Goal: Information Seeking & Learning: Check status

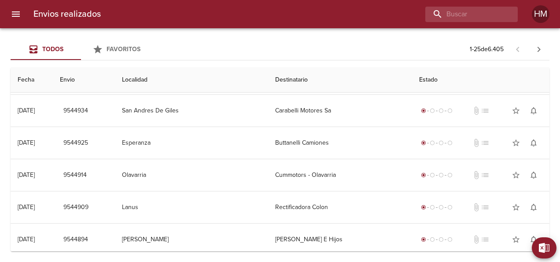
scroll to position [308, 0]
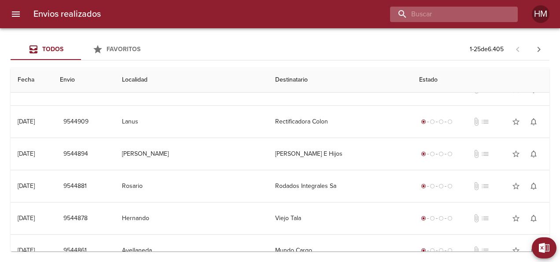
click at [464, 14] on input "buscar" at bounding box center [446, 14] width 113 height 15
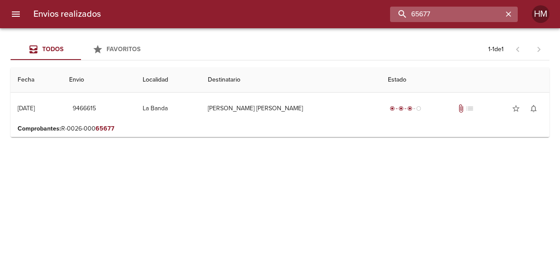
scroll to position [0, 0]
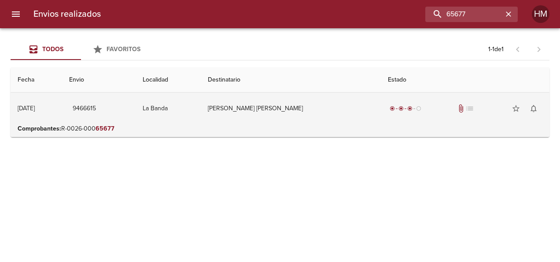
click at [201, 113] on td "La Banda" at bounding box center [169, 108] width 66 height 32
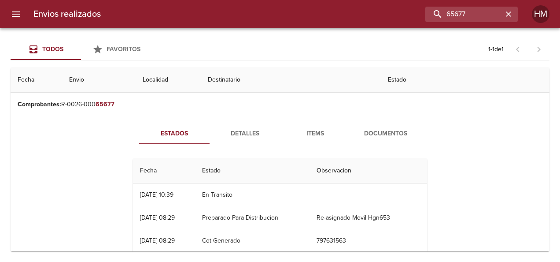
scroll to position [44, 0]
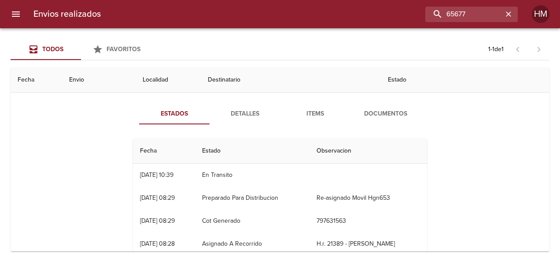
click at [239, 117] on span "Detalles" at bounding box center [245, 113] width 60 height 11
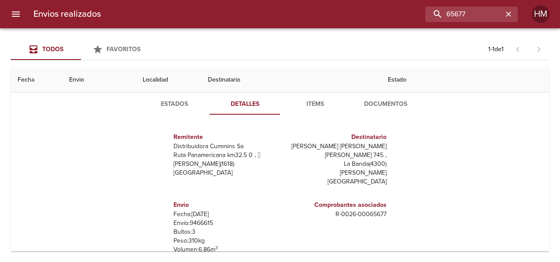
scroll to position [0, 0]
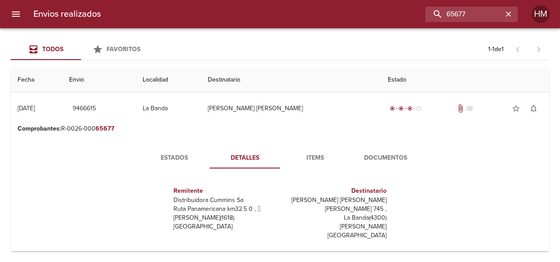
click at [173, 160] on span "Estados" at bounding box center [174, 157] width 60 height 11
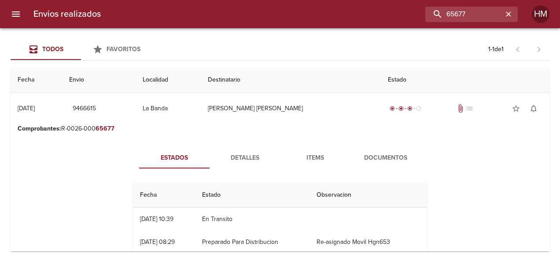
scroll to position [44, 0]
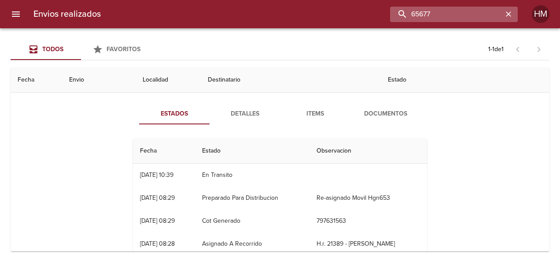
click at [484, 17] on input "65677" at bounding box center [446, 14] width 113 height 15
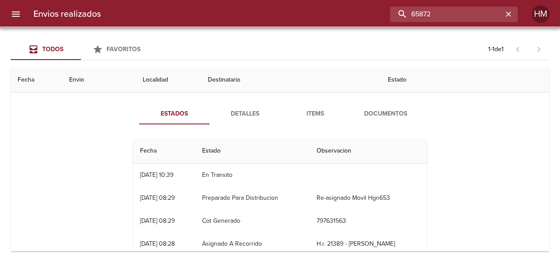
scroll to position [0, 0]
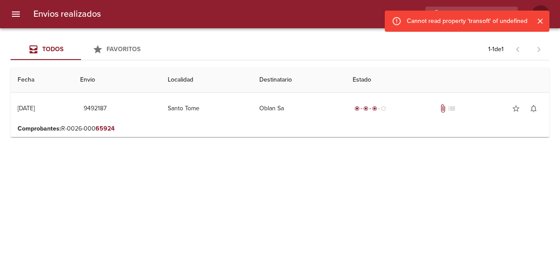
click at [542, 24] on icon "Cerrar" at bounding box center [540, 21] width 9 height 9
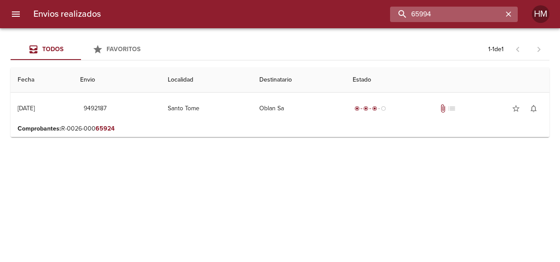
click at [476, 15] on input "65994" at bounding box center [446, 14] width 113 height 15
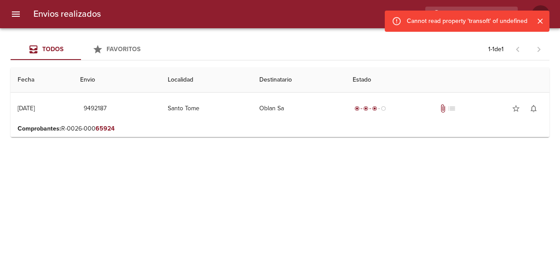
click at [542, 20] on icon "Cerrar" at bounding box center [540, 21] width 9 height 9
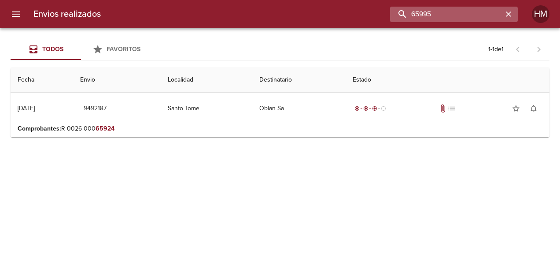
click at [465, 8] on input "65995" at bounding box center [446, 14] width 113 height 15
type input "66278"
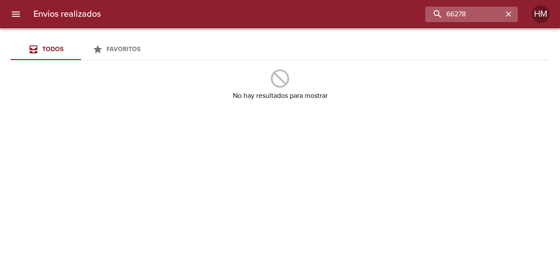
click at [505, 12] on icon "button" at bounding box center [508, 14] width 9 height 9
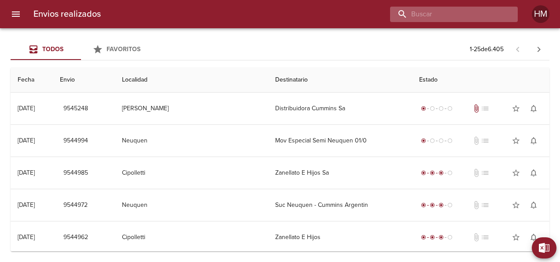
click at [460, 9] on input "buscar" at bounding box center [446, 14] width 113 height 15
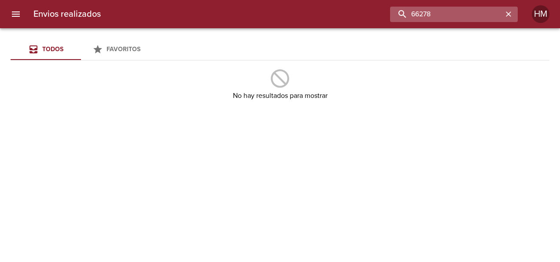
click at [448, 15] on input "66278" at bounding box center [446, 14] width 113 height 15
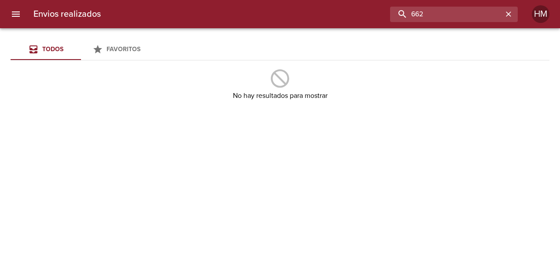
drag, startPoint x: 448, startPoint y: 15, endPoint x: 373, endPoint y: 144, distance: 148.2
click at [373, 0] on div "Envios realizados 662 HM Todos Favoritos No hay resultados para mostrar" at bounding box center [280, 0] width 560 height 0
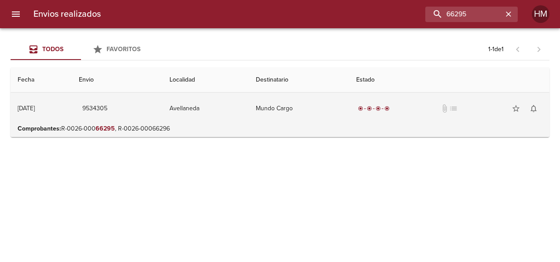
click at [247, 114] on td "Avellaneda" at bounding box center [205, 108] width 86 height 32
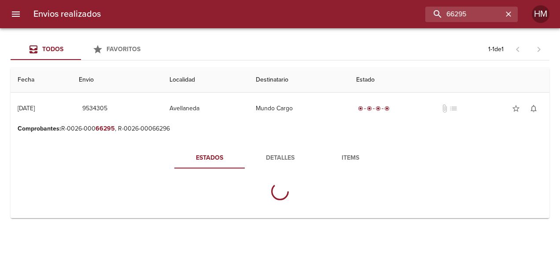
click at [276, 157] on span "Detalles" at bounding box center [280, 157] width 60 height 11
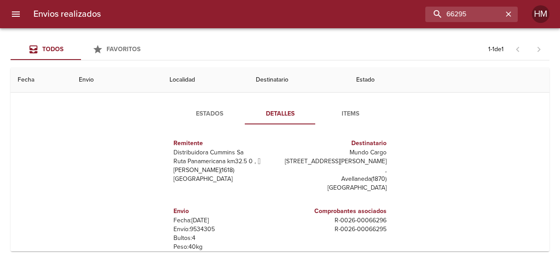
scroll to position [4, 0]
click at [199, 224] on p "Envío: 9534305" at bounding box center [224, 228] width 103 height 9
copy p "9534305"
click at [215, 118] on span "Estados" at bounding box center [210, 113] width 60 height 11
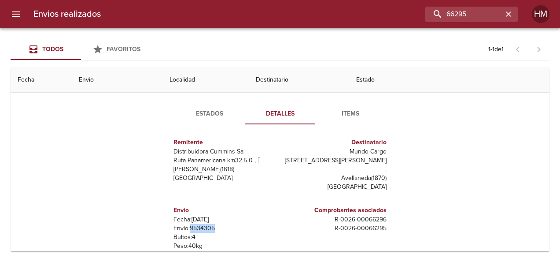
scroll to position [0, 0]
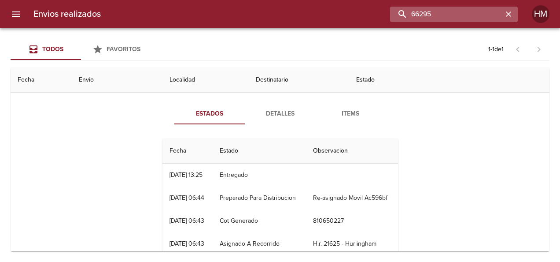
click at [478, 16] on input "66295" at bounding box center [446, 14] width 113 height 15
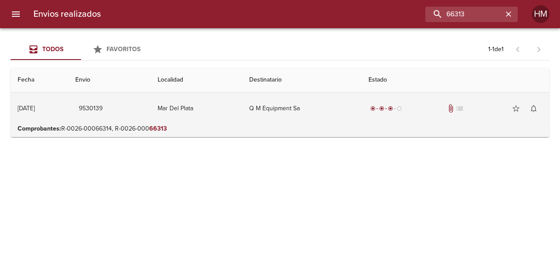
click at [235, 119] on td "Mar Del Plata" at bounding box center [197, 108] width 92 height 32
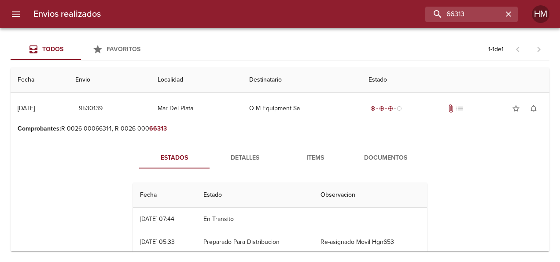
scroll to position [44, 0]
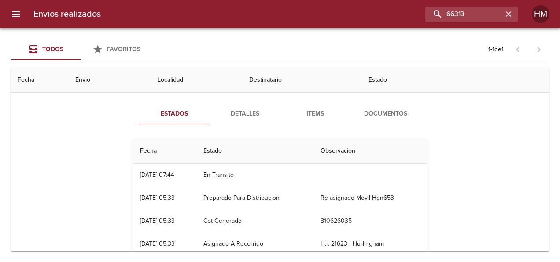
click at [239, 111] on span "Detalles" at bounding box center [245, 113] width 60 height 11
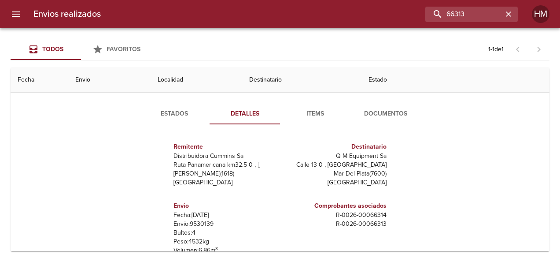
scroll to position [4, 0]
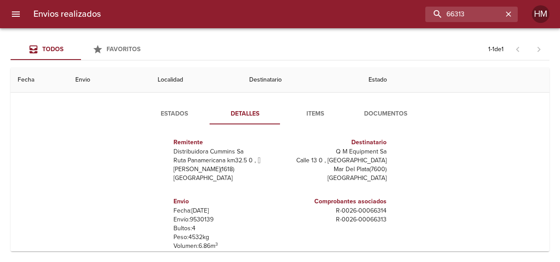
click at [193, 219] on p "Envío: 9530139" at bounding box center [224, 219] width 103 height 9
copy p "9530139"
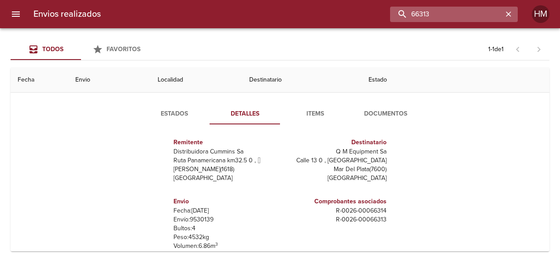
click at [479, 14] on input "66313" at bounding box center [446, 14] width 113 height 15
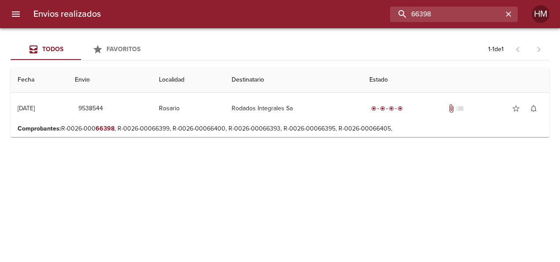
scroll to position [0, 0]
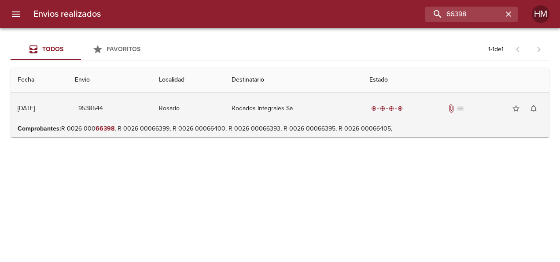
click at [201, 106] on td "Rosario" at bounding box center [188, 108] width 73 height 32
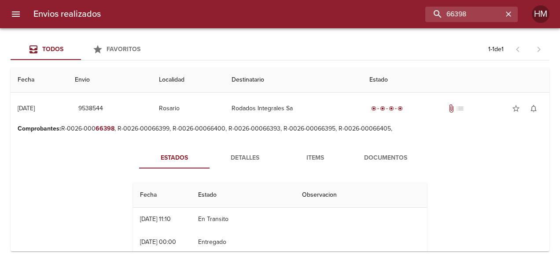
click at [229, 158] on span "Detalles" at bounding box center [245, 157] width 60 height 11
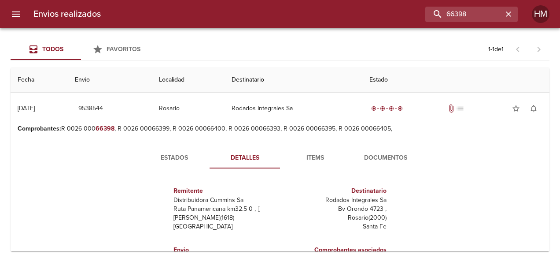
click at [174, 158] on span "Estados" at bounding box center [174, 157] width 60 height 11
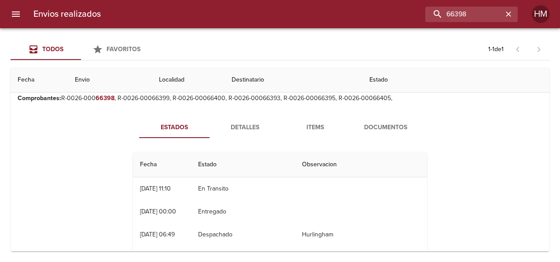
scroll to position [44, 0]
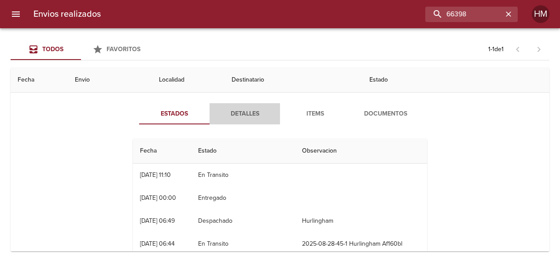
click at [247, 112] on span "Detalles" at bounding box center [245, 113] width 60 height 11
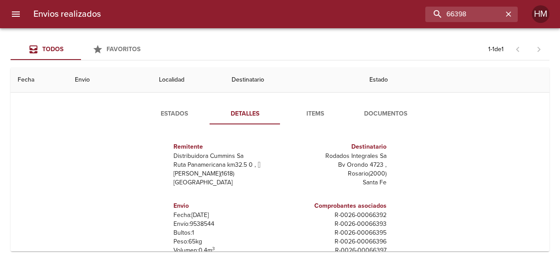
click at [199, 224] on p "Envío: 9538544" at bounding box center [224, 223] width 103 height 9
copy p "9538544"
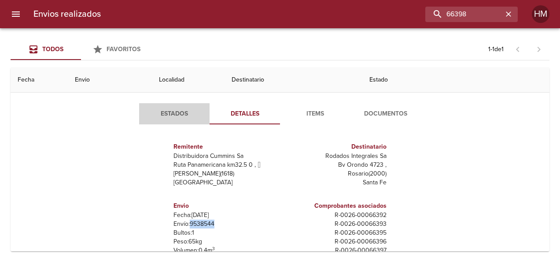
click at [187, 110] on span "Estados" at bounding box center [174, 113] width 60 height 11
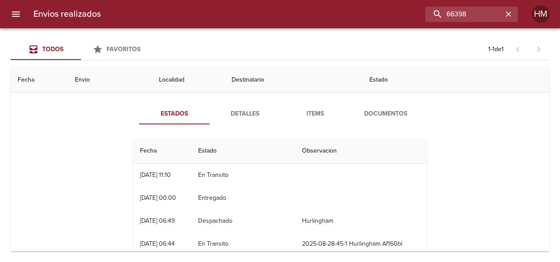
click at [228, 111] on span "Detalles" at bounding box center [245, 113] width 60 height 11
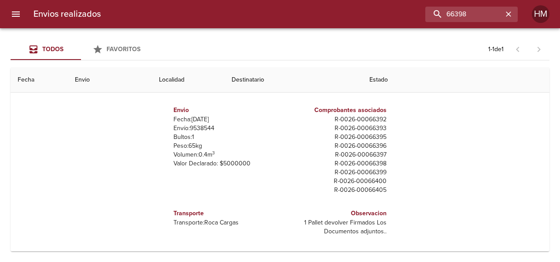
scroll to position [111, 0]
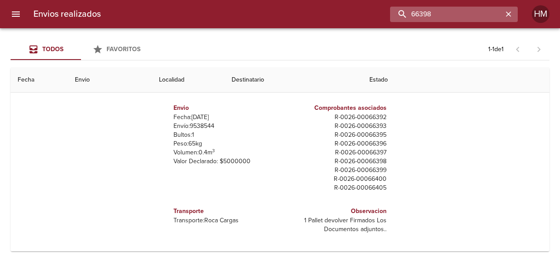
click at [487, 15] on input "66398" at bounding box center [446, 14] width 113 height 15
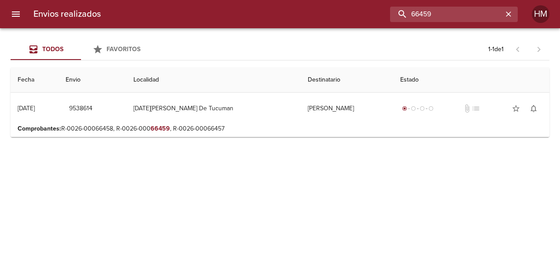
scroll to position [0, 0]
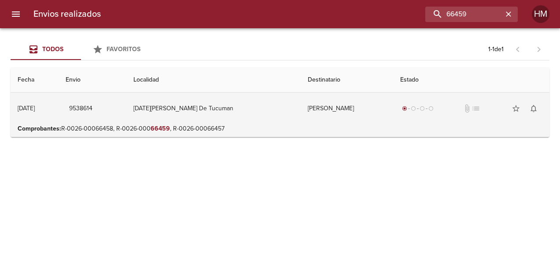
click at [249, 119] on td "[DATE][PERSON_NAME] De Tucuman" at bounding box center [213, 108] width 174 height 32
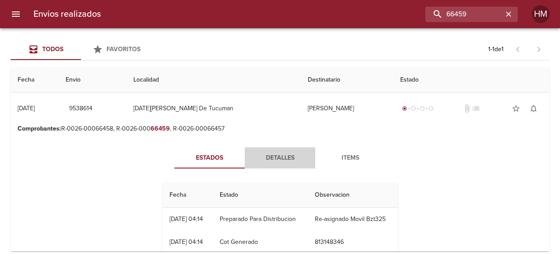
click at [277, 157] on span "Detalles" at bounding box center [280, 157] width 60 height 11
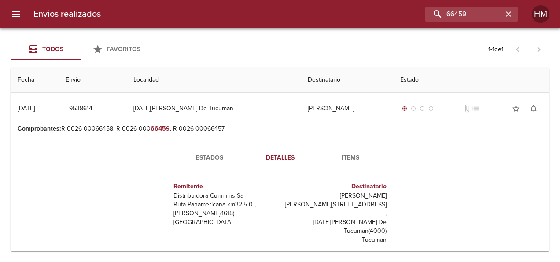
scroll to position [88, 0]
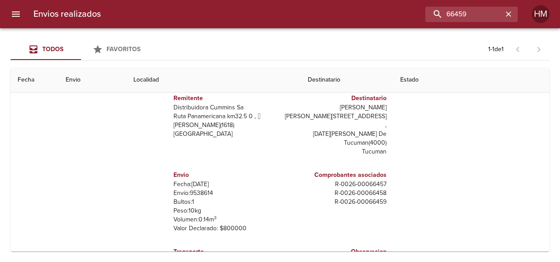
click at [201, 188] on p "Envío: 9538614" at bounding box center [224, 192] width 103 height 9
copy p "9538614"
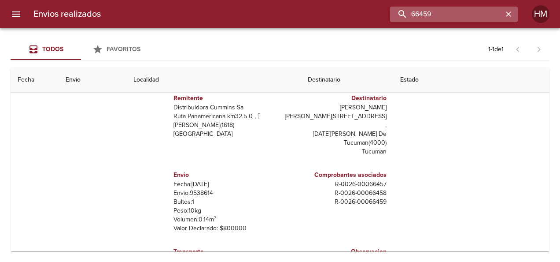
drag, startPoint x: 473, startPoint y: 14, endPoint x: 428, endPoint y: 19, distance: 45.6
click at [438, 18] on input "66459" at bounding box center [446, 14] width 113 height 15
drag, startPoint x: 419, startPoint y: 19, endPoint x: 409, endPoint y: 18, distance: 9.8
click at [417, 18] on input "66459" at bounding box center [446, 14] width 113 height 15
click at [406, 16] on input "66459" at bounding box center [446, 14] width 113 height 15
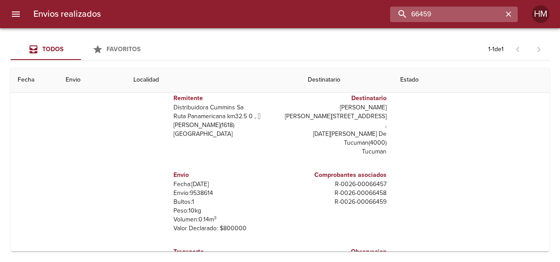
click at [444, 16] on input "66459" at bounding box center [446, 14] width 113 height 15
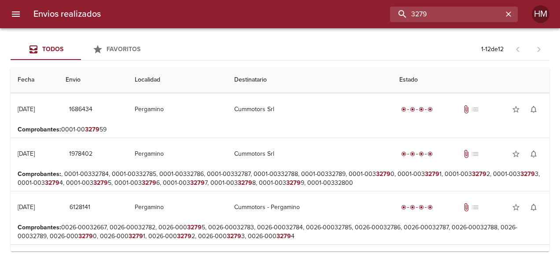
scroll to position [0, 0]
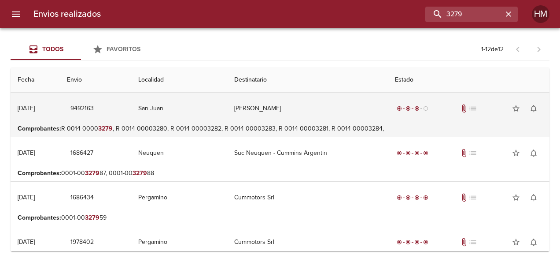
click at [228, 110] on td "San Juan" at bounding box center [179, 108] width 96 height 32
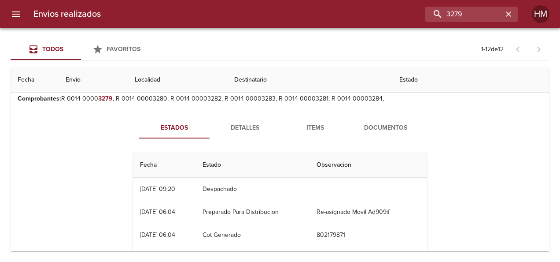
scroll to position [44, 0]
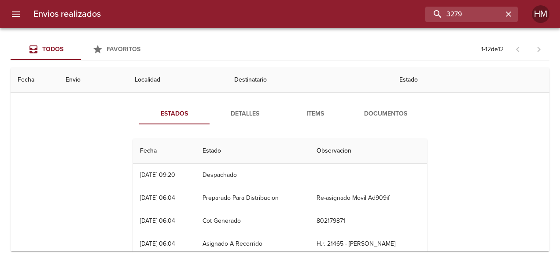
click at [242, 109] on span "Detalles" at bounding box center [245, 113] width 60 height 11
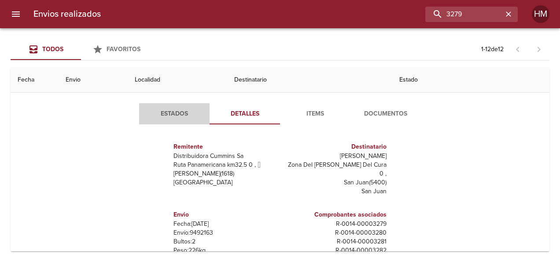
click at [169, 109] on span "Estados" at bounding box center [174, 113] width 60 height 11
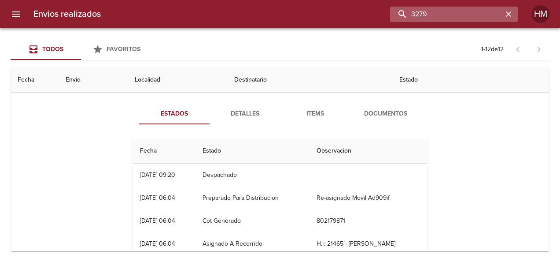
click at [494, 13] on input "3279" at bounding box center [446, 14] width 113 height 15
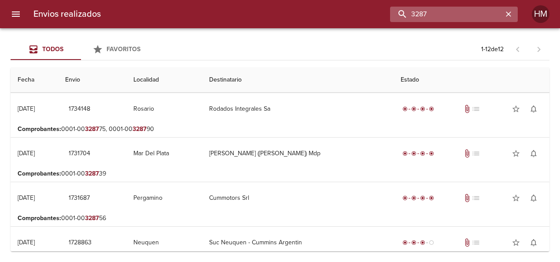
scroll to position [0, 0]
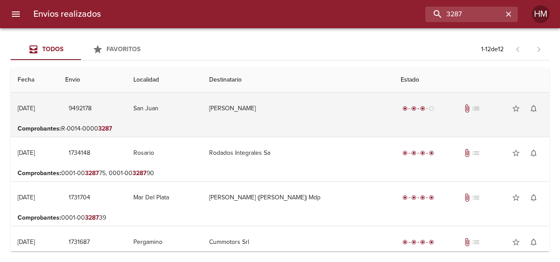
click at [169, 97] on td "San Juan" at bounding box center [164, 108] width 76 height 32
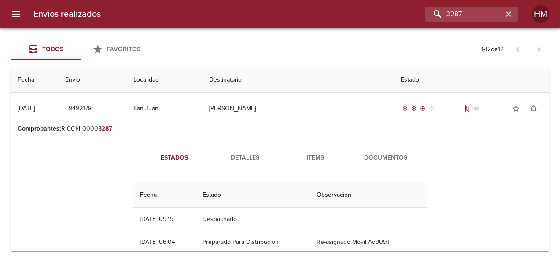
click at [242, 155] on span "Detalles" at bounding box center [245, 157] width 60 height 11
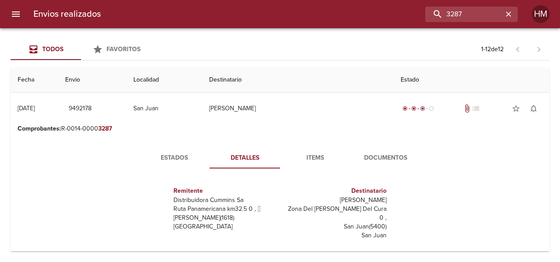
click at [185, 154] on span "Estados" at bounding box center [174, 157] width 60 height 11
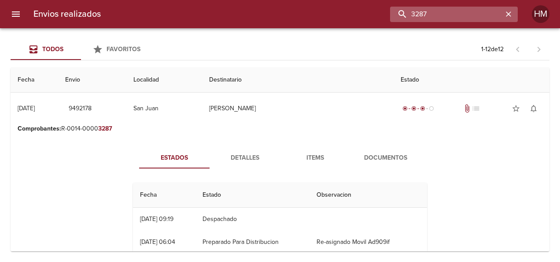
click at [468, 9] on input "3287" at bounding box center [446, 14] width 113 height 15
type input "3"
click at [446, 11] on input "65994" at bounding box center [446, 14] width 113 height 15
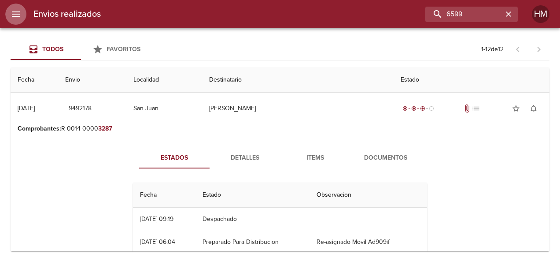
click at [15, 10] on icon "menu" at bounding box center [16, 14] width 11 height 11
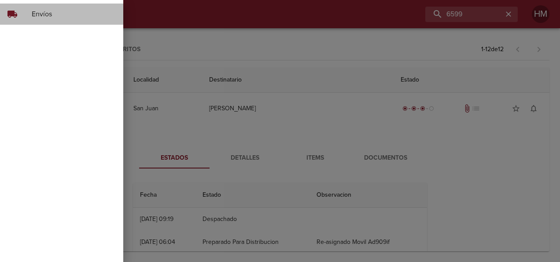
click at [71, 16] on span "Envíos" at bounding box center [74, 14] width 85 height 11
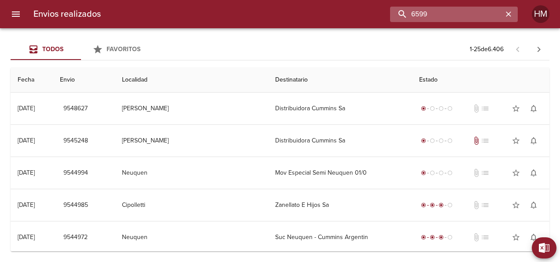
click at [472, 12] on input "6599" at bounding box center [446, 14] width 113 height 15
type input "65994"
click at [471, 12] on input "65994" at bounding box center [446, 14] width 113 height 15
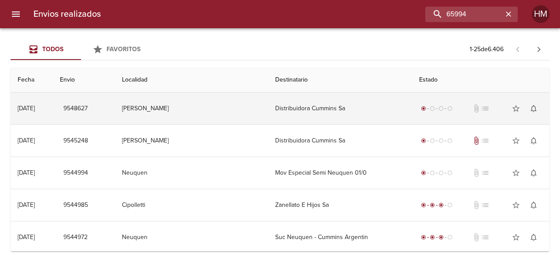
click at [268, 103] on td "Distribuidora Cummins Sa" at bounding box center [340, 108] width 144 height 32
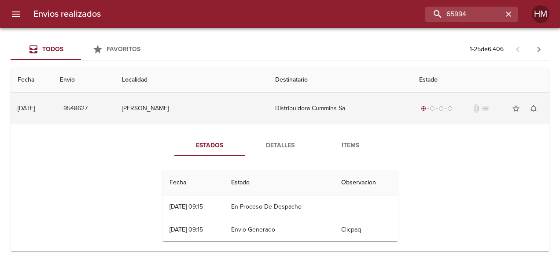
click at [241, 107] on td "[PERSON_NAME]" at bounding box center [191, 108] width 153 height 32
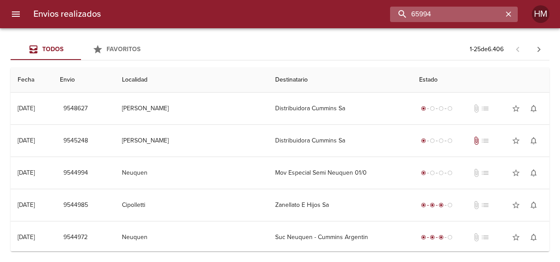
click at [473, 14] on input "65994" at bounding box center [446, 14] width 113 height 15
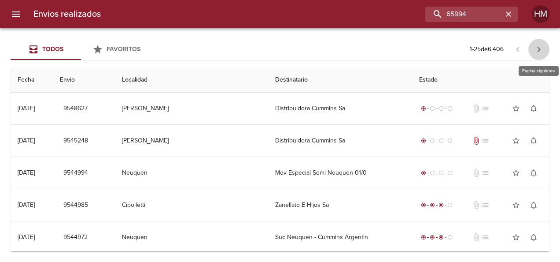
click at [540, 48] on icon "button" at bounding box center [539, 49] width 11 height 11
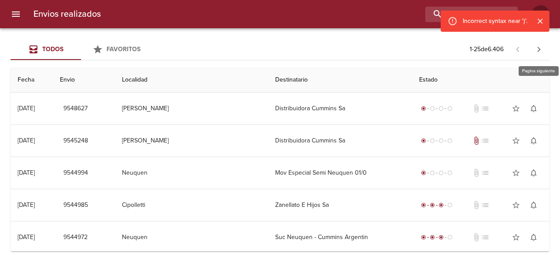
click at [540, 48] on icon "button" at bounding box center [539, 49] width 11 height 11
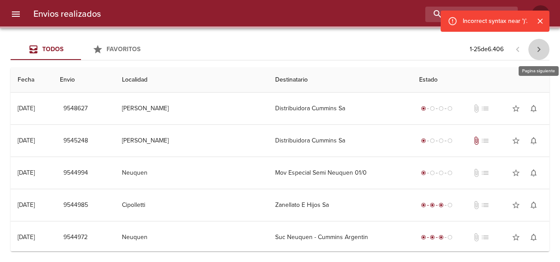
click at [540, 48] on icon "button" at bounding box center [539, 49] width 11 height 11
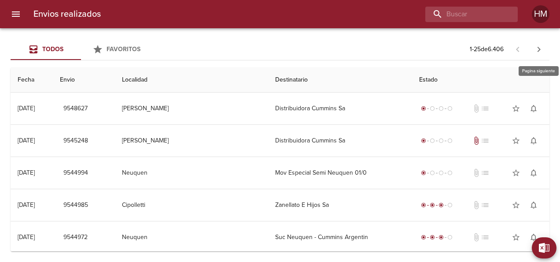
click at [540, 52] on icon "button" at bounding box center [539, 49] width 11 height 11
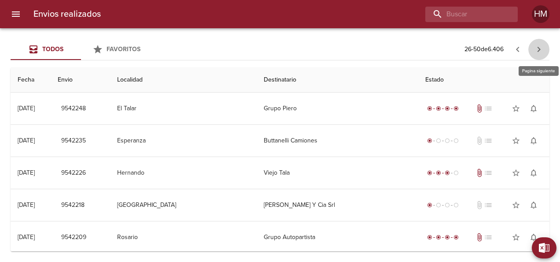
click at [540, 52] on icon "button" at bounding box center [539, 49] width 11 height 11
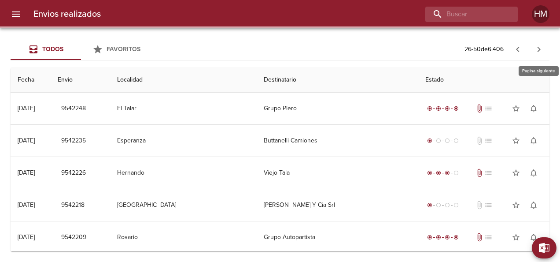
click at [540, 52] on icon "button" at bounding box center [539, 49] width 11 height 11
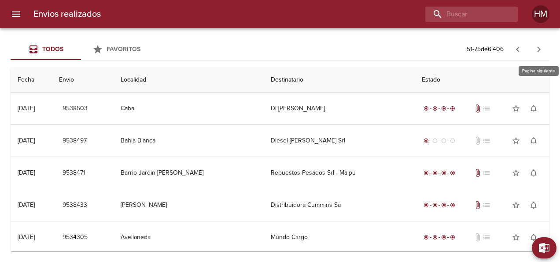
click at [540, 52] on icon "button" at bounding box center [539, 49] width 11 height 11
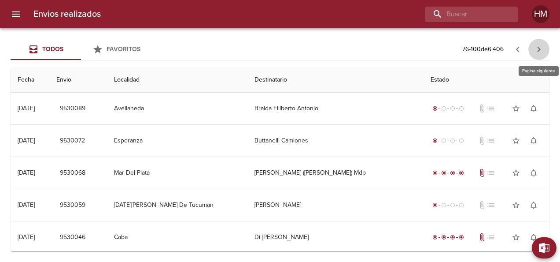
click at [540, 52] on icon "button" at bounding box center [539, 49] width 11 height 11
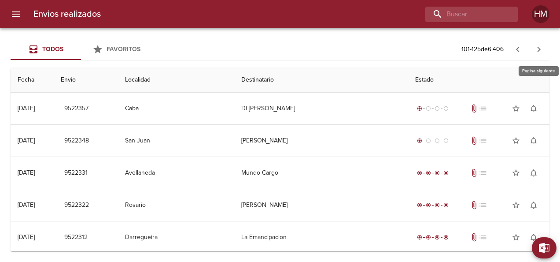
click at [540, 52] on icon "button" at bounding box center [539, 49] width 11 height 11
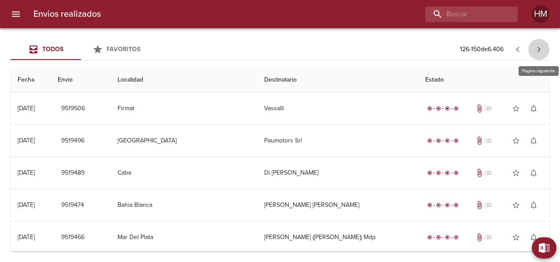
click at [535, 48] on icon "button" at bounding box center [539, 49] width 11 height 11
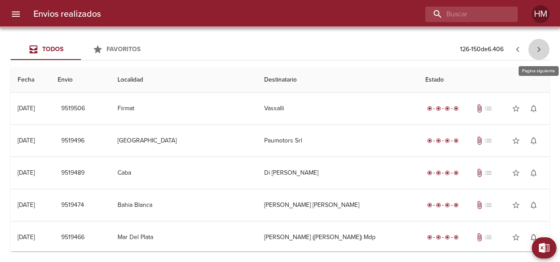
click at [535, 48] on icon "button" at bounding box center [539, 49] width 11 height 11
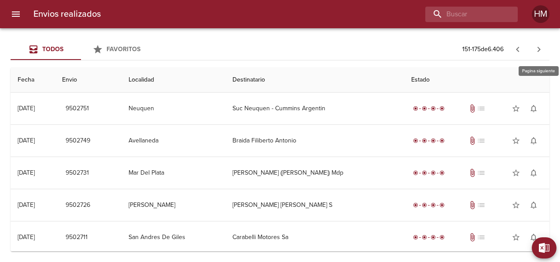
click at [535, 48] on icon "button" at bounding box center [539, 49] width 11 height 11
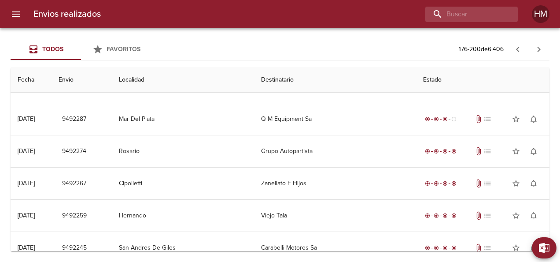
scroll to position [333, 0]
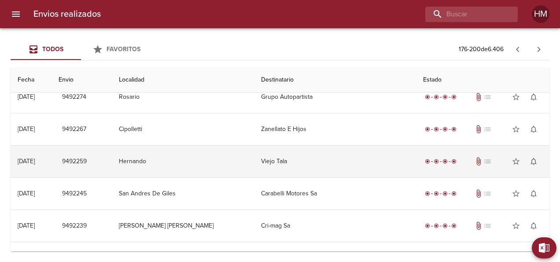
click at [272, 158] on td "Viejo Tala" at bounding box center [335, 161] width 162 height 32
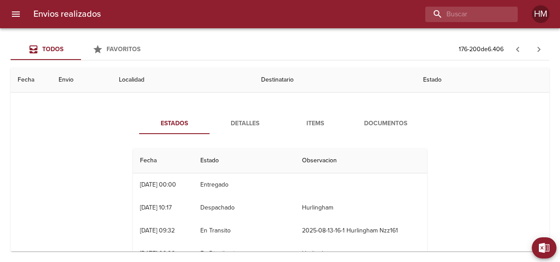
scroll to position [421, 0]
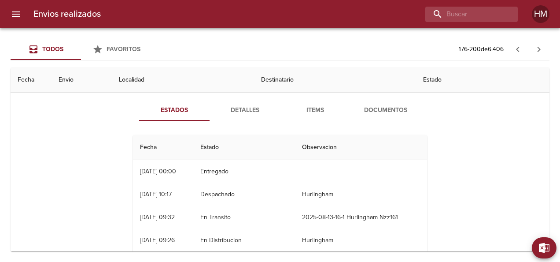
click at [227, 105] on span "Detalles" at bounding box center [245, 110] width 60 height 11
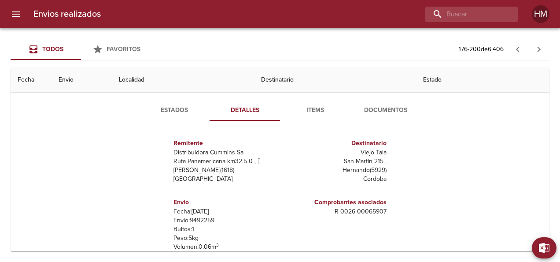
scroll to position [377, 0]
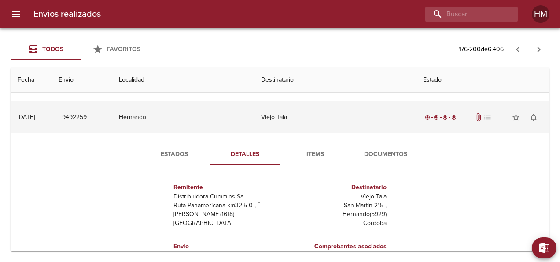
click at [218, 119] on td "Hernando" at bounding box center [183, 117] width 142 height 32
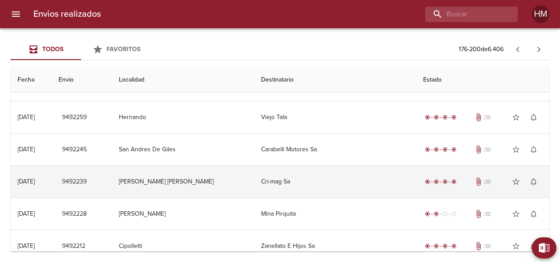
scroll to position [333, 0]
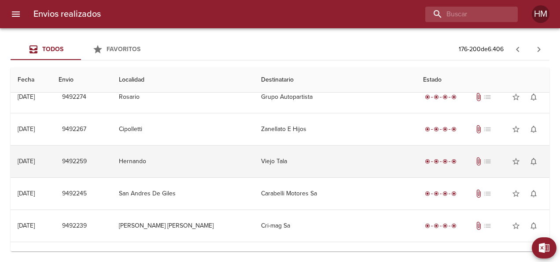
click at [315, 162] on td "Viejo Tala" at bounding box center [335, 161] width 162 height 32
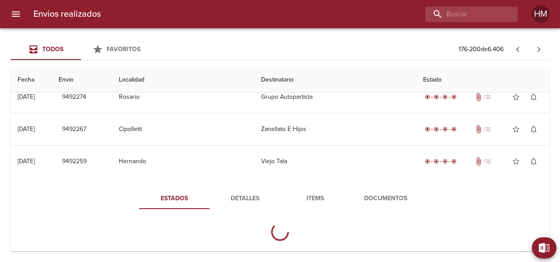
click at [248, 193] on span "Detalles" at bounding box center [245, 198] width 60 height 11
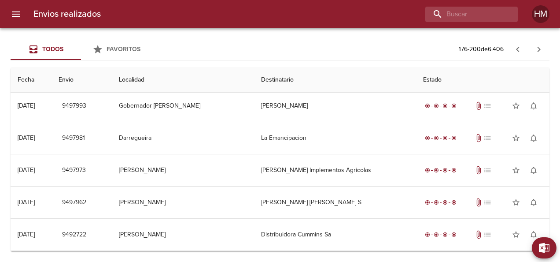
scroll to position [0, 0]
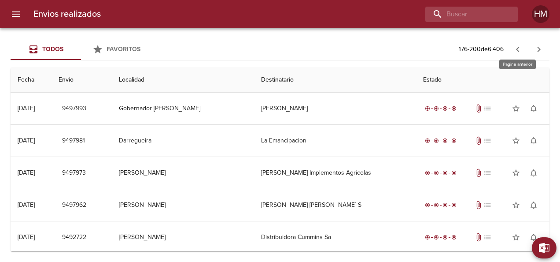
click at [521, 47] on icon "button" at bounding box center [517, 49] width 11 height 11
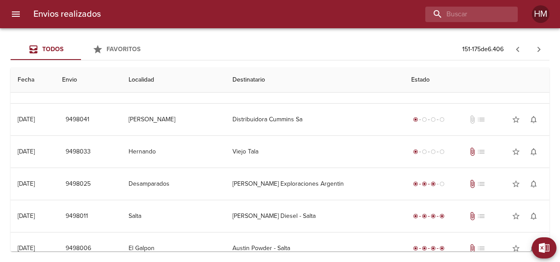
scroll to position [641, 0]
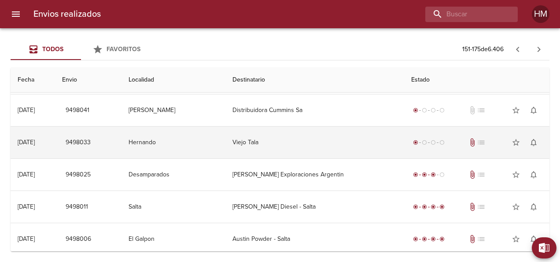
click at [307, 139] on td "Viejo Tala" at bounding box center [314, 142] width 179 height 32
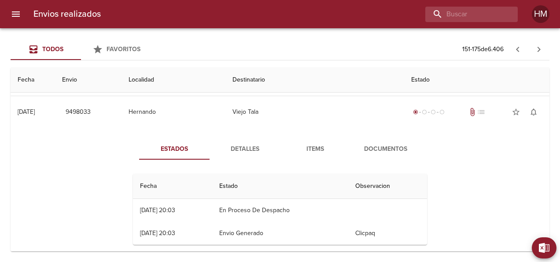
scroll to position [685, 0]
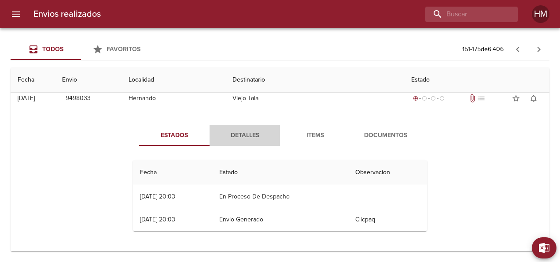
click at [250, 135] on span "Detalles" at bounding box center [245, 135] width 60 height 11
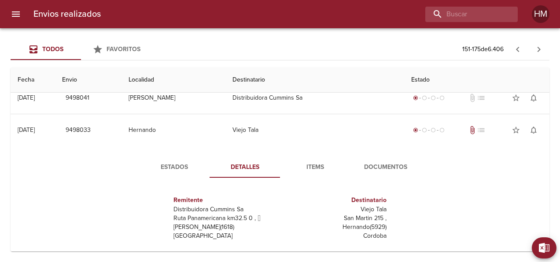
scroll to position [641, 0]
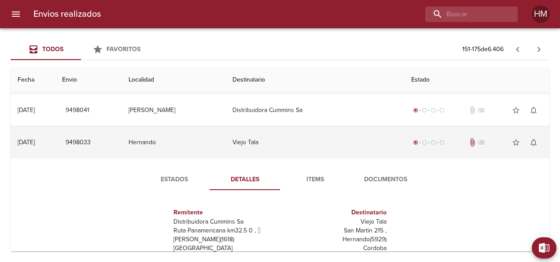
click at [223, 149] on td "Hernando" at bounding box center [174, 142] width 104 height 32
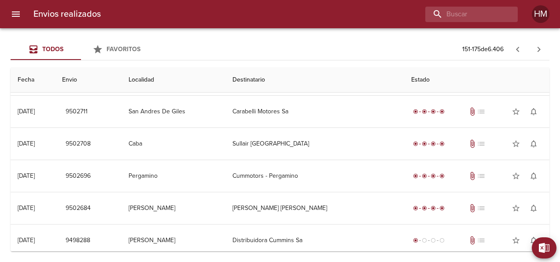
scroll to position [113, 0]
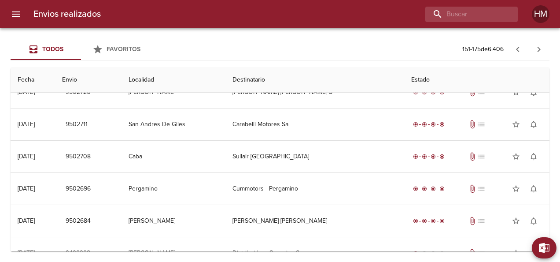
click at [200, 181] on td "Pergamino" at bounding box center [174, 189] width 104 height 32
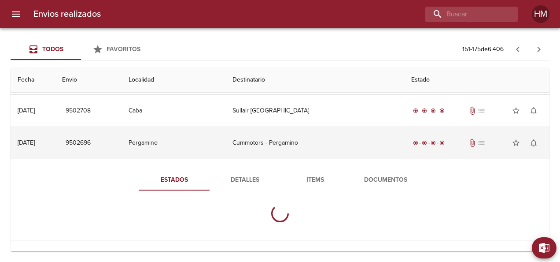
scroll to position [245, 0]
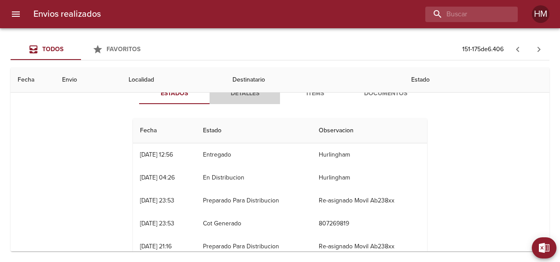
click at [240, 97] on span "Detalles" at bounding box center [245, 93] width 60 height 11
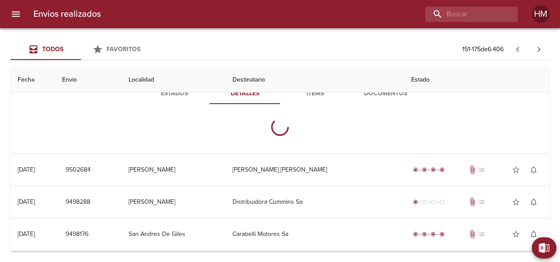
scroll to position [289, 0]
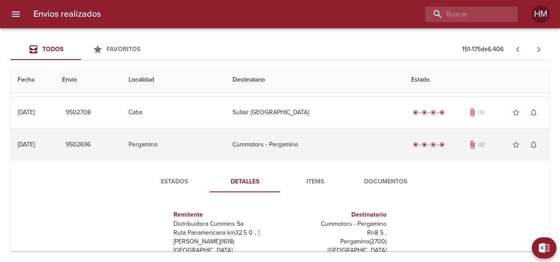
click at [261, 141] on td "Cummotors - Pergamino" at bounding box center [314, 145] width 179 height 32
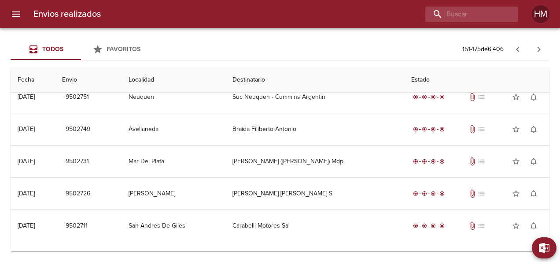
scroll to position [0, 0]
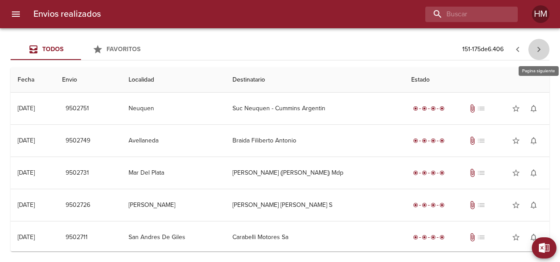
click at [535, 42] on button "button" at bounding box center [538, 49] width 21 height 21
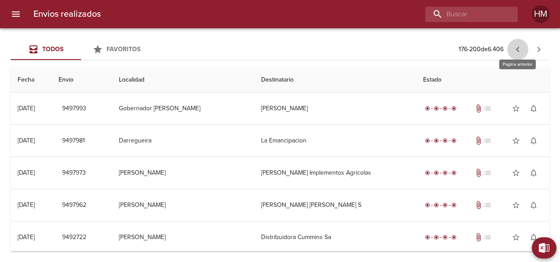
click at [516, 47] on icon "button" at bounding box center [517, 49] width 11 height 11
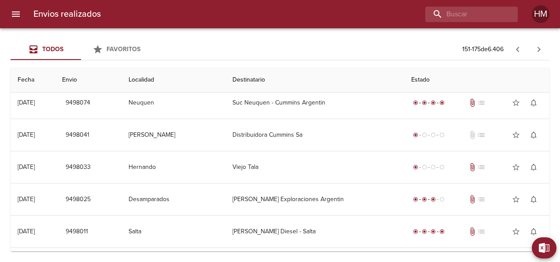
scroll to position [641, 0]
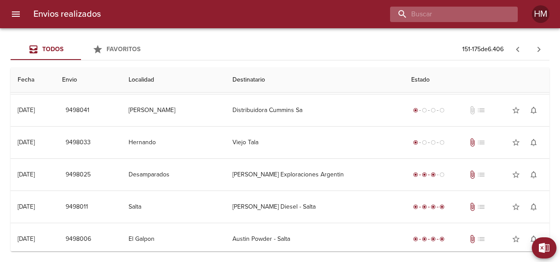
click at [443, 18] on input "buscar" at bounding box center [446, 14] width 113 height 15
type input "65995"
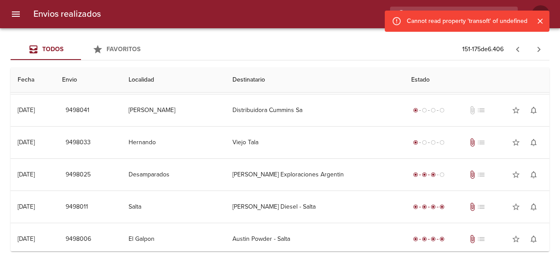
scroll to position [0, 0]
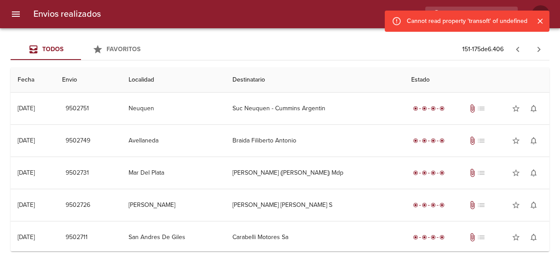
click at [537, 22] on icon "Cerrar" at bounding box center [540, 21] width 9 height 9
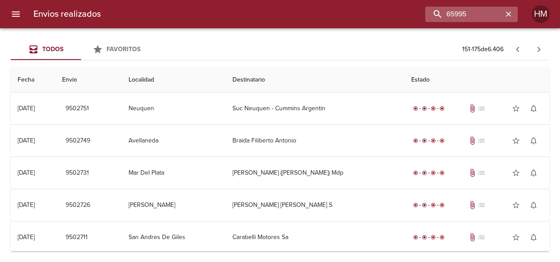
click at [507, 13] on icon "button" at bounding box center [508, 13] width 5 height 5
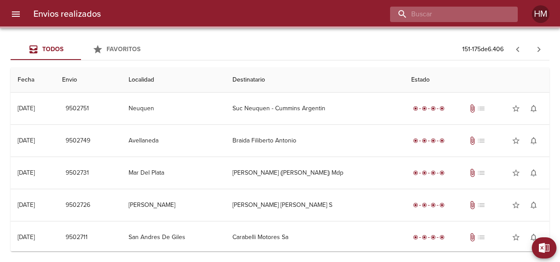
click at [489, 19] on input "buscar" at bounding box center [446, 14] width 113 height 15
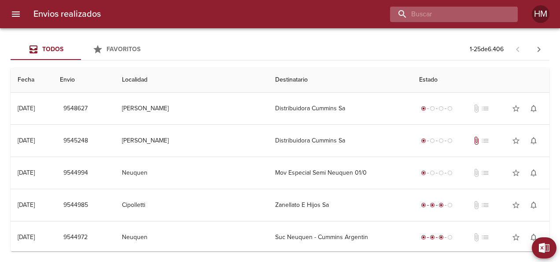
paste input "9498118"
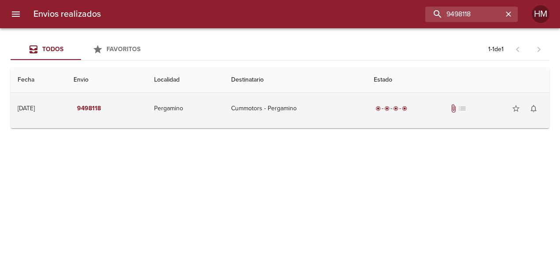
click at [219, 112] on td "Pergamino" at bounding box center [185, 108] width 77 height 32
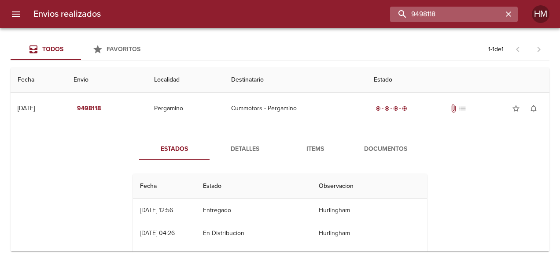
click at [490, 17] on input "9498118" at bounding box center [446, 14] width 113 height 15
paste input "7962"
type input "9497962"
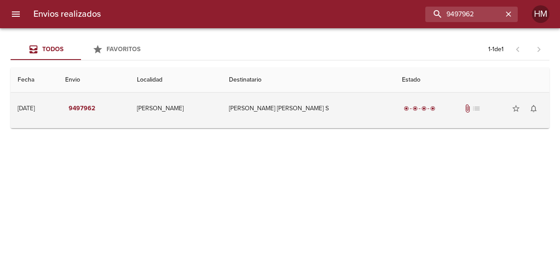
click at [254, 123] on td "[PERSON_NAME] [PERSON_NAME] S" at bounding box center [308, 108] width 173 height 32
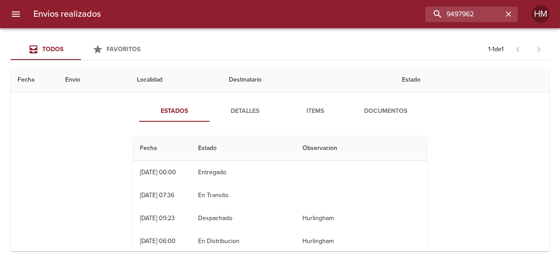
scroll to position [88, 0]
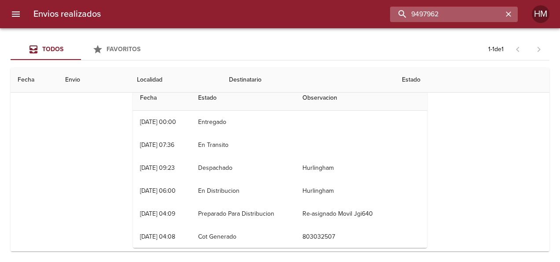
drag, startPoint x: 482, startPoint y: 14, endPoint x: 437, endPoint y: 16, distance: 45.4
click at [452, 16] on input "9497962" at bounding box center [446, 14] width 113 height 15
drag, startPoint x: 424, startPoint y: 16, endPoint x: 412, endPoint y: 16, distance: 11.9
click at [412, 16] on input "9497962" at bounding box center [446, 14] width 113 height 15
click at [457, 15] on input "9497962" at bounding box center [446, 14] width 113 height 15
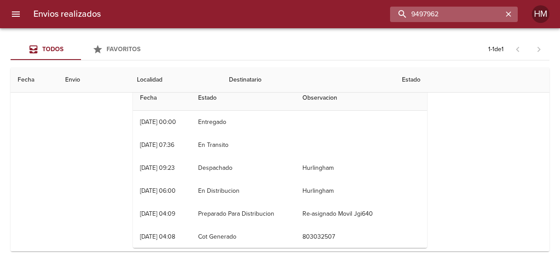
click at [457, 15] on input "9497962" at bounding box center [446, 14] width 113 height 15
paste input "buscar"
paste input "9498006"
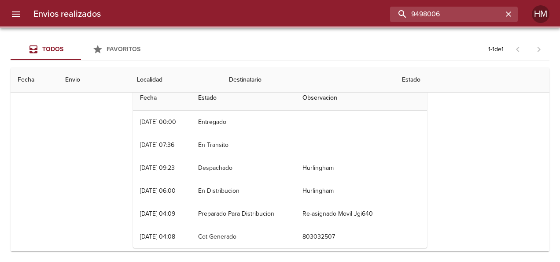
scroll to position [0, 0]
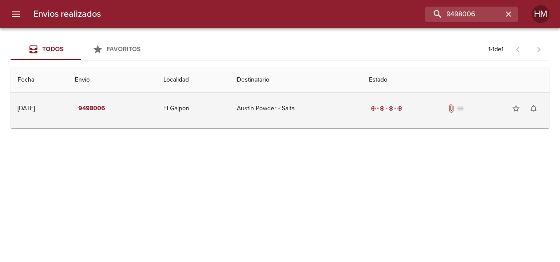
click at [203, 101] on td "El Galpon" at bounding box center [193, 108] width 74 height 32
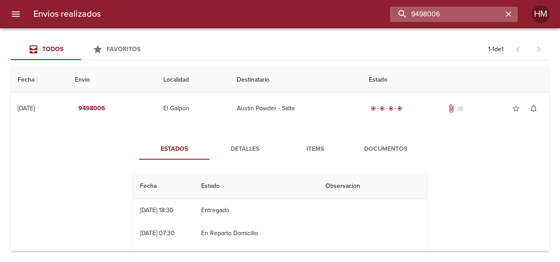
click at [494, 15] on input "9498006" at bounding box center [446, 14] width 113 height 15
click at [478, 15] on input "9498006" at bounding box center [446, 14] width 113 height 15
paste input "25"
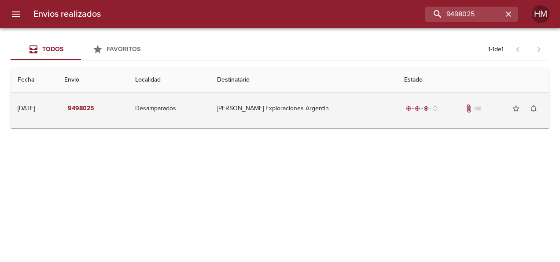
click at [282, 108] on td "[PERSON_NAME] Exploraciones Argentin" at bounding box center [304, 108] width 188 height 32
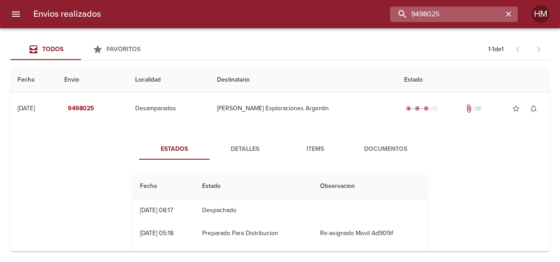
click at [484, 12] on input "9498025" at bounding box center [446, 14] width 113 height 15
paste input "512207"
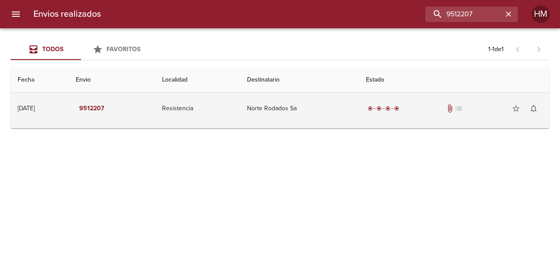
click at [226, 116] on td "Resistencia" at bounding box center [197, 108] width 85 height 32
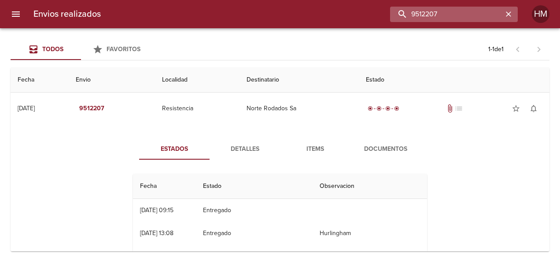
click at [483, 14] on input "9512207" at bounding box center [446, 14] width 113 height 15
paste input "175"
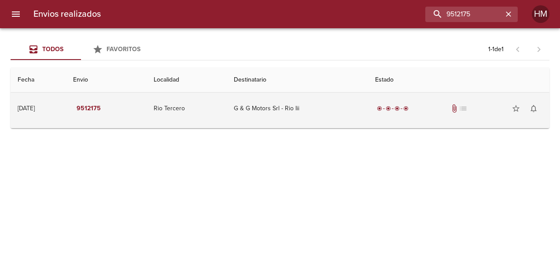
click at [258, 109] on td "G & G Motors Srl - Rio Iii" at bounding box center [297, 108] width 141 height 32
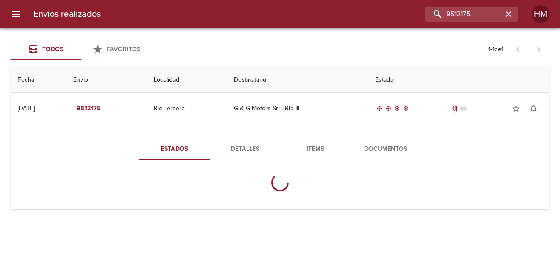
click at [237, 146] on span "Detalles" at bounding box center [245, 149] width 60 height 11
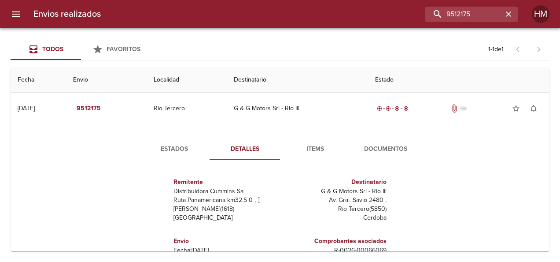
scroll to position [4, 0]
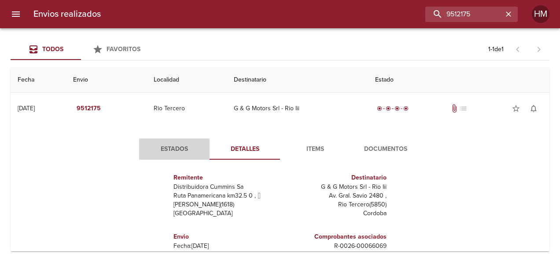
click at [179, 156] on button "Estados" at bounding box center [174, 148] width 70 height 21
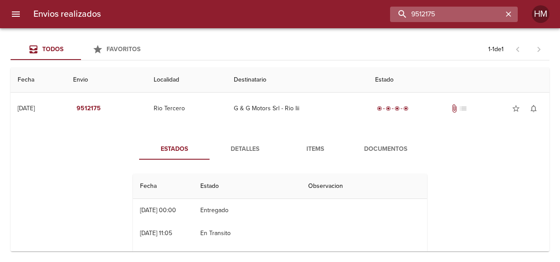
click at [493, 12] on input "9512175" at bounding box center [446, 14] width 113 height 15
paste input "48"
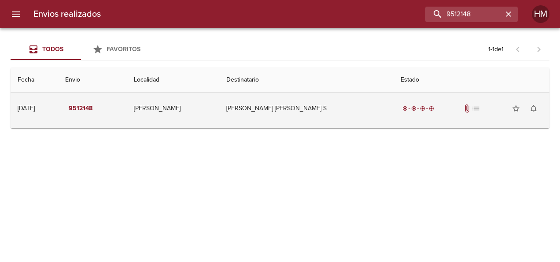
click at [232, 107] on td "[PERSON_NAME] [PERSON_NAME] S" at bounding box center [306, 108] width 174 height 32
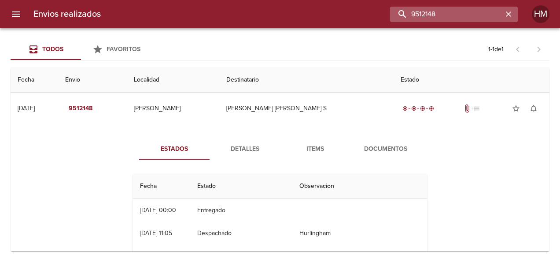
click at [486, 12] on input "9512148" at bounding box center [446, 14] width 113 height 15
paste input "0279"
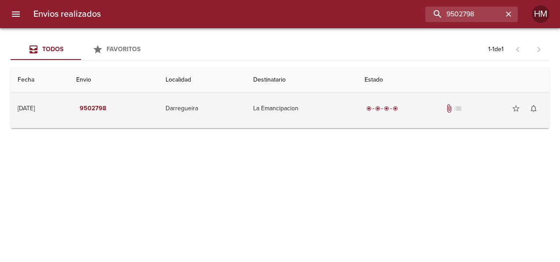
click at [229, 113] on td "Darregueira" at bounding box center [203, 108] width 88 height 32
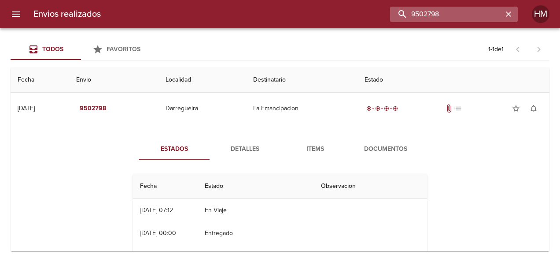
click at [490, 13] on input "9502798" at bounding box center [446, 14] width 113 height 15
paste input "1214"
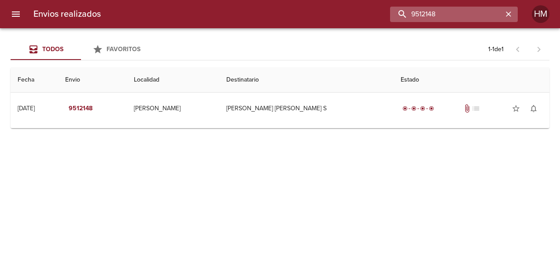
click at [448, 11] on input "9512148" at bounding box center [446, 14] width 113 height 15
paste input "23"
click at [456, 18] on input "9512123" at bounding box center [446, 14] width 113 height 15
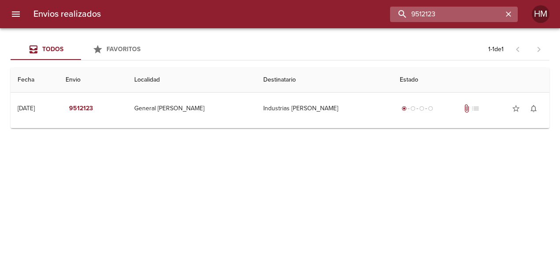
paste input "15"
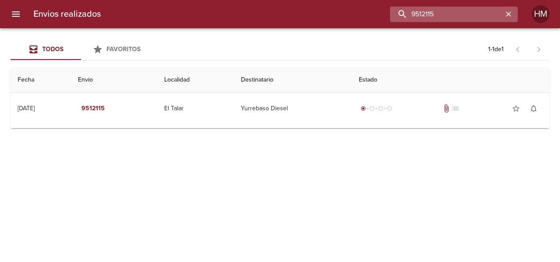
click at [476, 10] on input "9512115" at bounding box center [446, 14] width 113 height 15
paste input "8795673"
click at [453, 15] on input "8795673" at bounding box center [446, 14] width 113 height 15
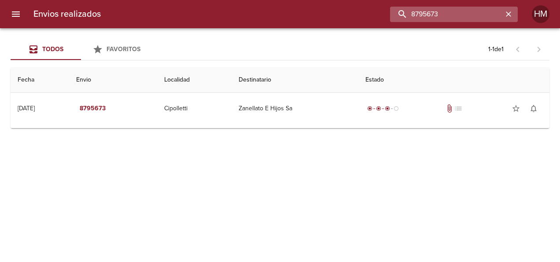
paste input "951959"
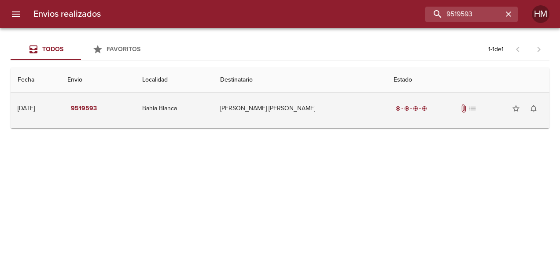
click at [213, 113] on td "Bahia Blanca" at bounding box center [174, 108] width 78 height 32
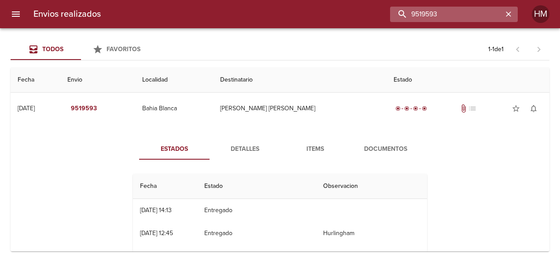
click at [473, 7] on input "9519593" at bounding box center [446, 14] width 113 height 15
paste input "608"
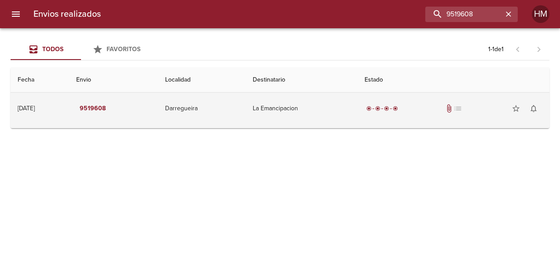
click at [242, 115] on td "Darregueira" at bounding box center [202, 108] width 88 height 32
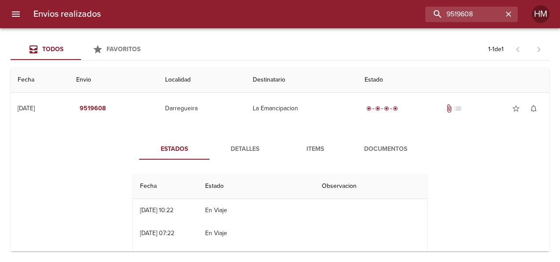
click at [243, 147] on span "Detalles" at bounding box center [245, 149] width 60 height 11
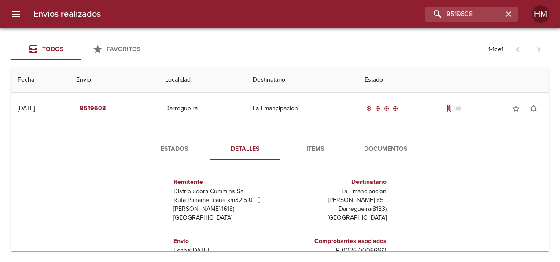
click at [461, 6] on div "Envios realizados 9519608 HM" at bounding box center [280, 14] width 560 height 28
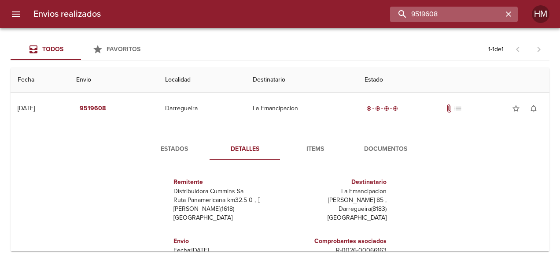
click at [465, 14] on input "9519608" at bounding box center [446, 14] width 113 height 15
paste input "1"
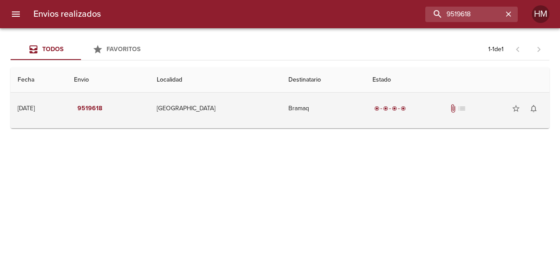
click at [224, 116] on td "[GEOGRAPHIC_DATA]" at bounding box center [216, 108] width 132 height 32
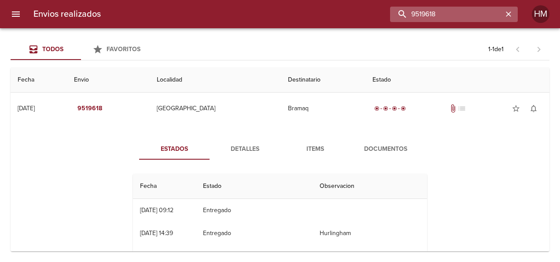
click at [467, 16] on input "9519618" at bounding box center [446, 14] width 113 height 15
paste input "541"
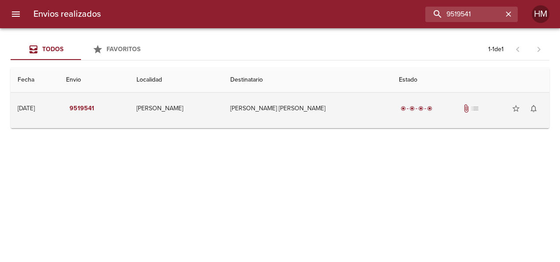
click at [213, 102] on td "[PERSON_NAME]" at bounding box center [176, 108] width 94 height 32
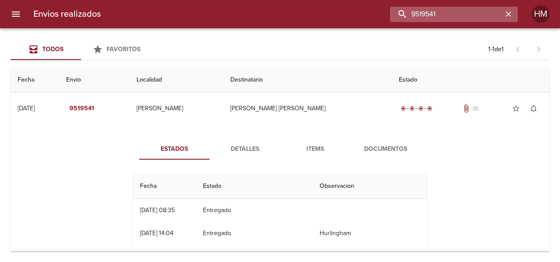
click at [478, 15] on input "9519541" at bounding box center [446, 14] width 113 height 15
paste input "36"
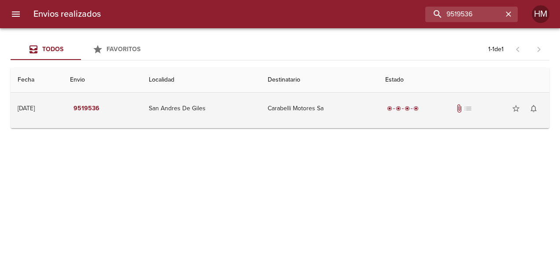
click at [233, 113] on td "San Andres De Giles" at bounding box center [201, 108] width 119 height 32
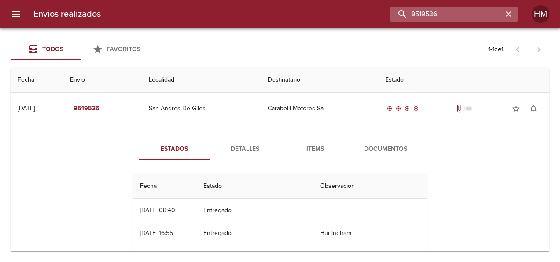
click at [480, 21] on input "9519536" at bounding box center [446, 14] width 113 height 15
paste input "474"
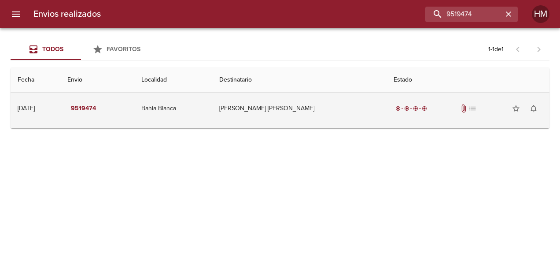
click at [206, 100] on td "Bahia Blanca" at bounding box center [173, 108] width 78 height 32
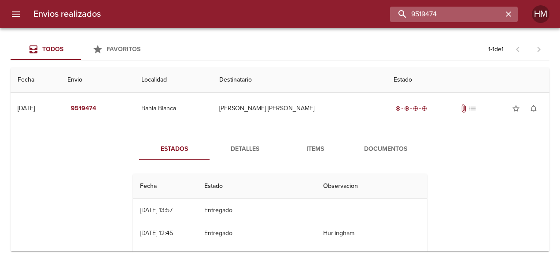
click at [461, 15] on input "9519474" at bounding box center [446, 14] width 113 height 15
paste input "506"
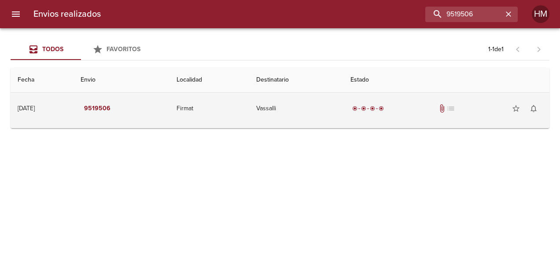
click at [241, 112] on td "Firmat" at bounding box center [210, 108] width 80 height 32
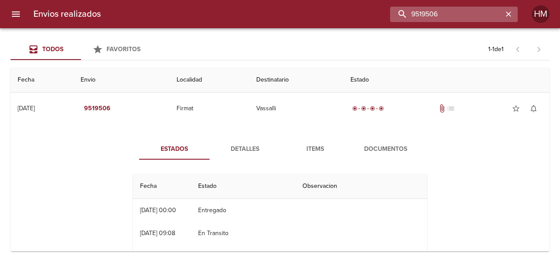
click at [458, 17] on input "9519506" at bounding box center [446, 14] width 113 height 15
paste input "11"
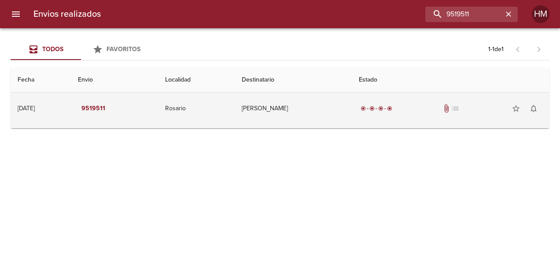
click at [215, 113] on td "Rosario" at bounding box center [196, 108] width 77 height 32
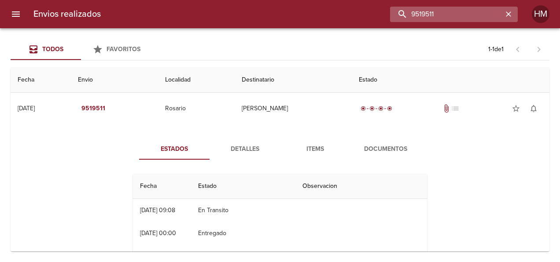
click at [493, 17] on input "9519511" at bounding box center [446, 14] width 113 height 15
paste input "633"
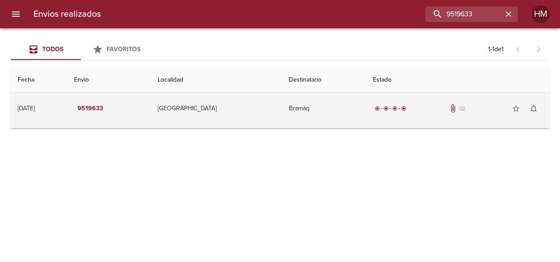
click at [310, 110] on td "Bramaq" at bounding box center [324, 108] width 84 height 32
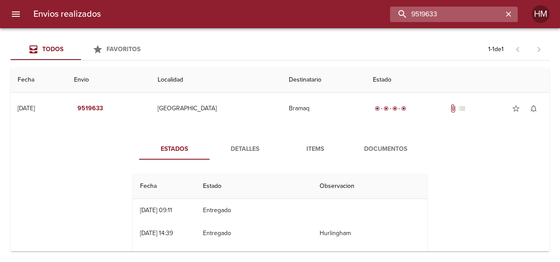
click at [472, 7] on input "9519633" at bounding box center [446, 14] width 113 height 15
click at [473, 14] on input "9519633" at bounding box center [446, 14] width 113 height 15
paste input "579"
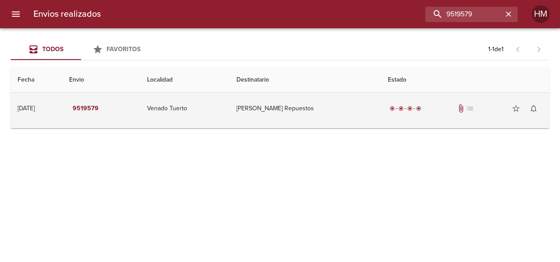
click at [199, 109] on td "Venado Tuerto" at bounding box center [184, 108] width 89 height 32
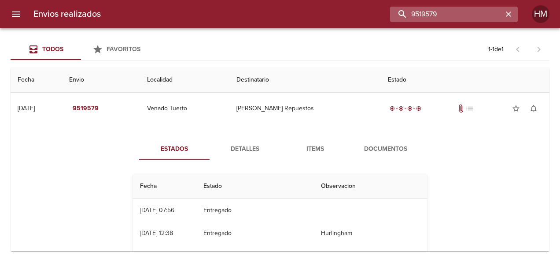
click at [460, 17] on input "9519579" at bounding box center [446, 14] width 113 height 15
paste input "652"
type input "9519652"
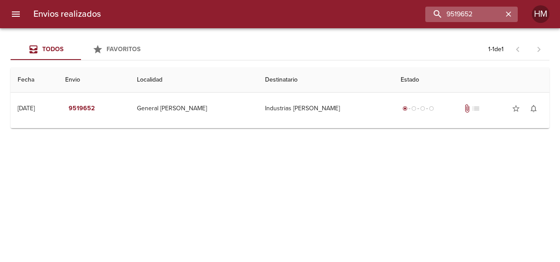
click at [504, 13] on icon "button" at bounding box center [508, 14] width 9 height 9
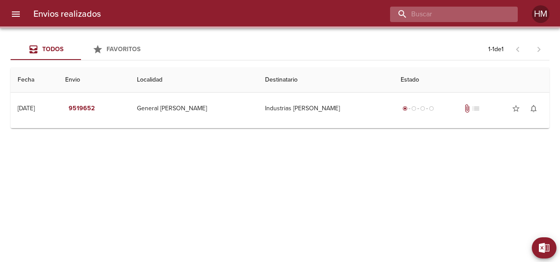
click at [475, 15] on input "buscar" at bounding box center [446, 14] width 113 height 15
paste input "9519685"
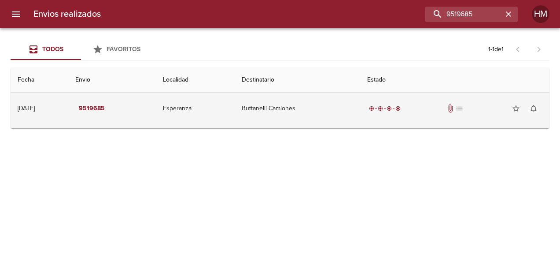
click at [273, 122] on td "Buttanelli Camiones" at bounding box center [297, 108] width 125 height 32
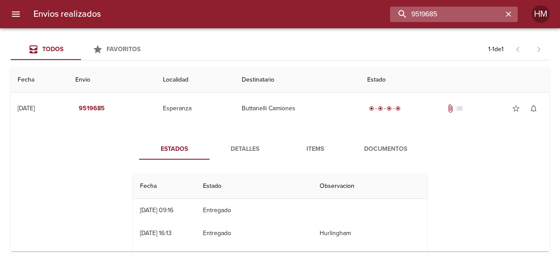
click at [477, 12] on input "9519685" at bounding box center [446, 14] width 113 height 15
paste input "76"
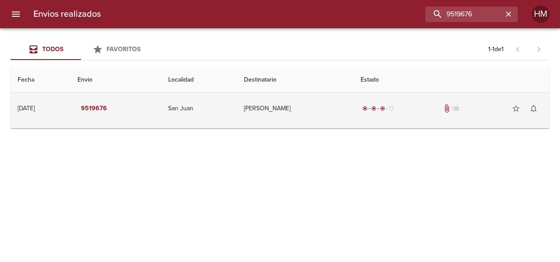
click at [288, 123] on td "[PERSON_NAME]" at bounding box center [295, 108] width 116 height 32
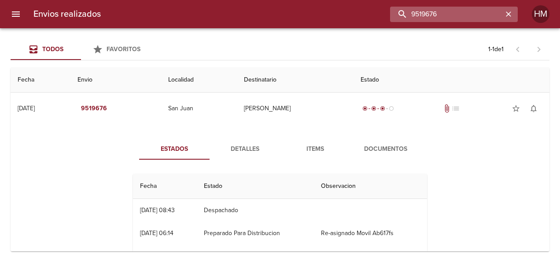
click at [492, 14] on input "9519676" at bounding box center [446, 14] width 113 height 15
paste input "52"
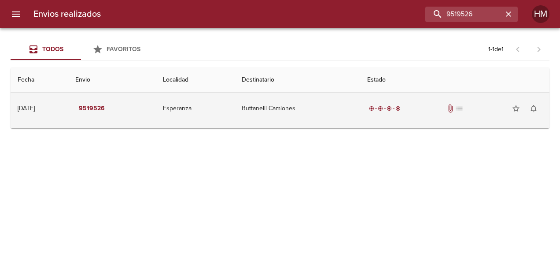
click at [319, 119] on td "Buttanelli Camiones" at bounding box center [297, 108] width 125 height 32
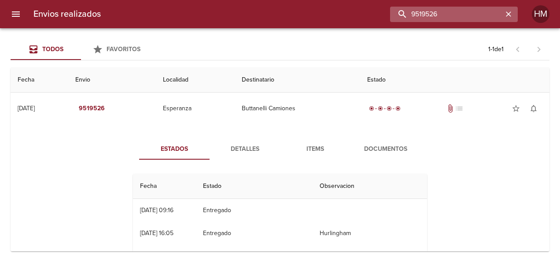
click at [491, 13] on input "9519526" at bounding box center [446, 14] width 113 height 15
paste input "2239"
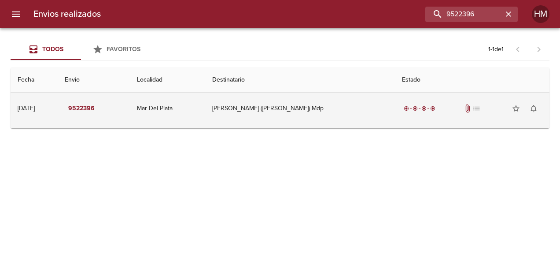
click at [205, 120] on td "Mar Del Plata" at bounding box center [167, 108] width 75 height 32
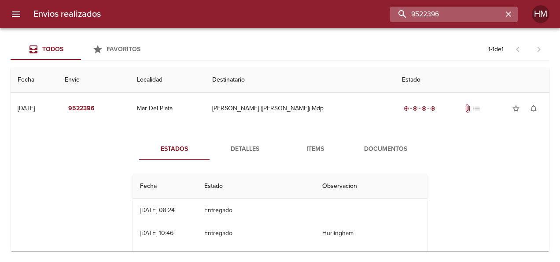
click at [474, 14] on input "9522396" at bounding box center [446, 14] width 113 height 15
paste input "82"
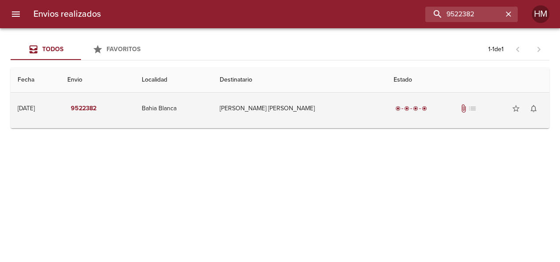
click at [329, 114] on td "[PERSON_NAME] [PERSON_NAME]" at bounding box center [300, 108] width 174 height 32
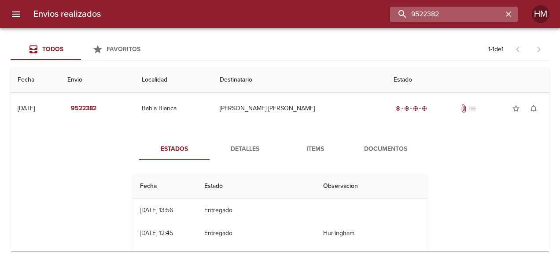
click at [462, 7] on input "9522382" at bounding box center [446, 14] width 113 height 15
click at [463, 11] on input "9522382" at bounding box center [446, 14] width 113 height 15
paste input "78"
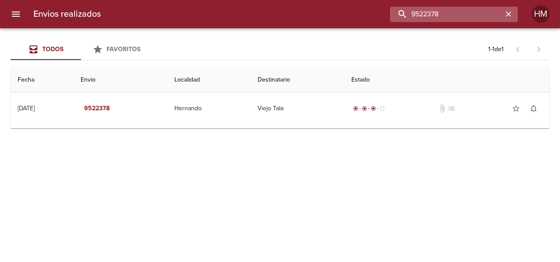
click at [481, 18] on input "9522378" at bounding box center [446, 14] width 113 height 15
paste input "66"
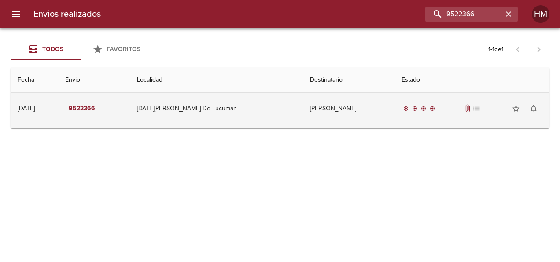
click at [227, 113] on td "[DATE][PERSON_NAME] De Tucuman" at bounding box center [216, 108] width 173 height 32
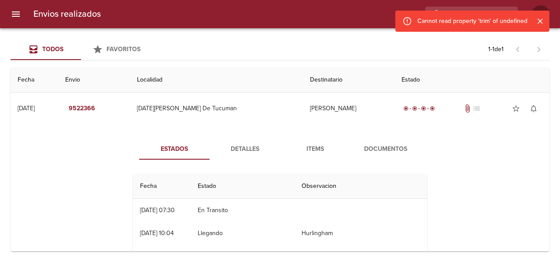
click at [231, 151] on span "Detalles" at bounding box center [245, 149] width 60 height 11
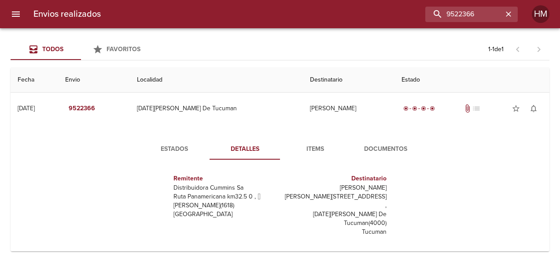
scroll to position [4, 0]
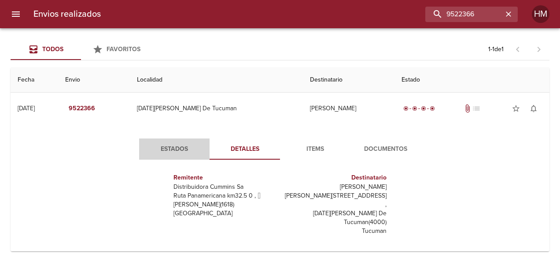
click at [165, 142] on button "Estados" at bounding box center [174, 148] width 70 height 21
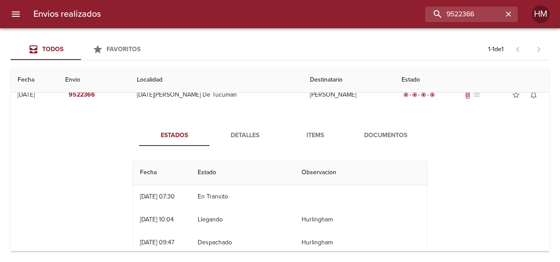
scroll to position [0, 0]
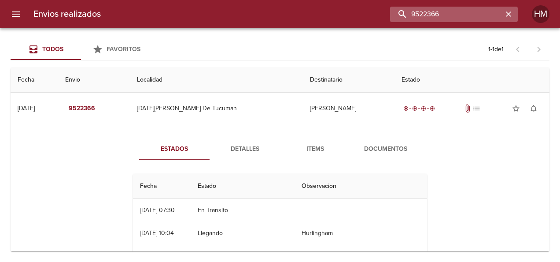
click at [490, 18] on input "9522366" at bounding box center [446, 14] width 113 height 15
paste input "57"
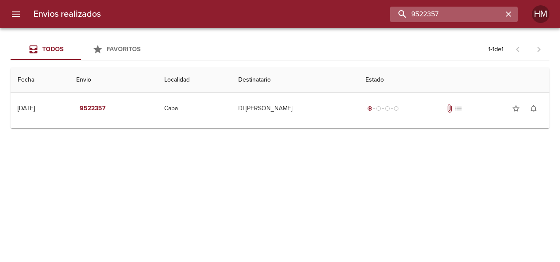
click at [458, 9] on input "9522357" at bounding box center [446, 14] width 113 height 15
paste input "48"
click at [462, 16] on input "9522348" at bounding box center [446, 14] width 113 height 15
click at [439, 21] on input "9522348" at bounding box center [446, 14] width 113 height 15
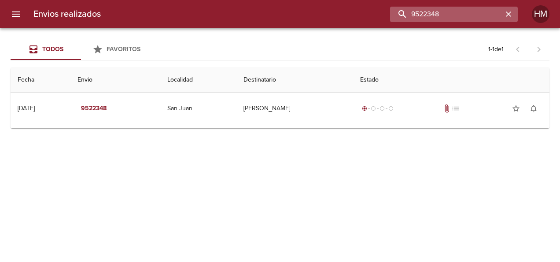
click at [439, 21] on input "9522348" at bounding box center [446, 14] width 113 height 15
paste input "22"
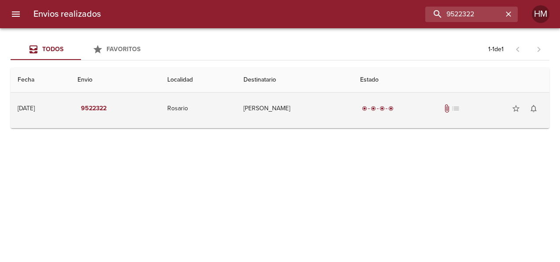
click at [304, 123] on td "[PERSON_NAME]" at bounding box center [294, 108] width 117 height 32
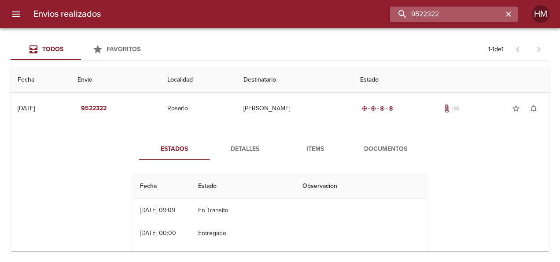
click at [471, 17] on input "9522322" at bounding box center [446, 14] width 113 height 15
paste input "1"
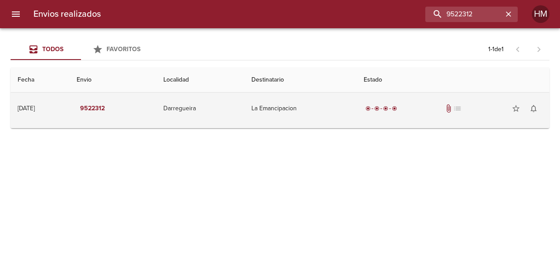
click at [225, 118] on td "Darregueira" at bounding box center [200, 108] width 88 height 32
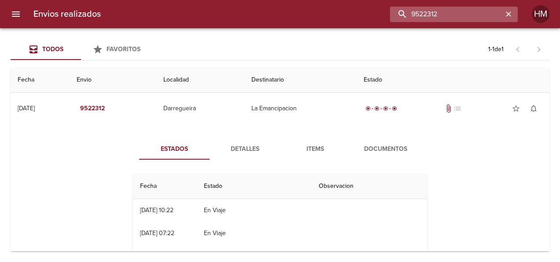
click at [460, 13] on input "9522312" at bounding box center [446, 14] width 113 height 15
paste input "06"
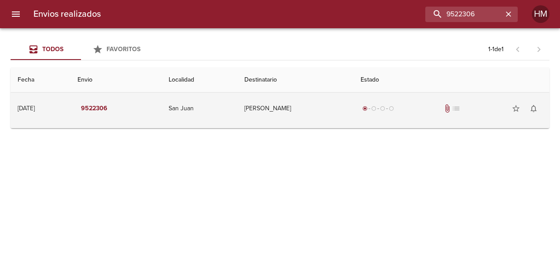
click at [220, 114] on td "San Juan" at bounding box center [200, 108] width 76 height 32
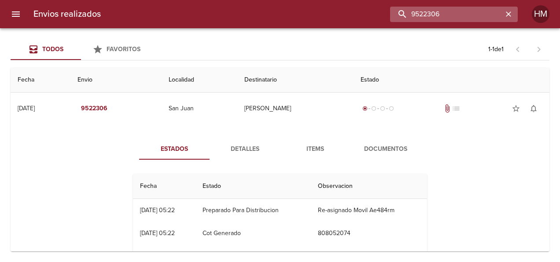
click at [477, 18] on input "9522306" at bounding box center [446, 14] width 113 height 15
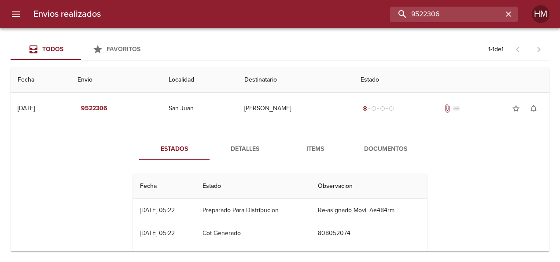
paste input "298"
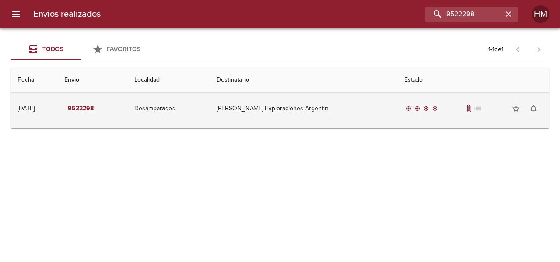
click at [333, 108] on td "[PERSON_NAME] Exploraciones Argentin" at bounding box center [304, 108] width 188 height 32
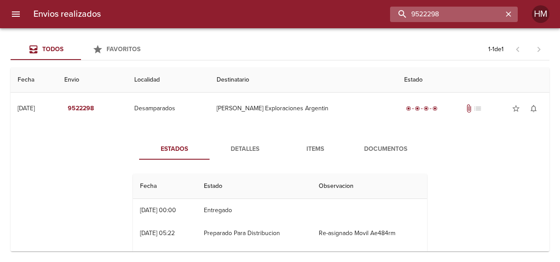
click at [470, 14] on input "9522298" at bounding box center [446, 14] width 113 height 15
paste input "4609"
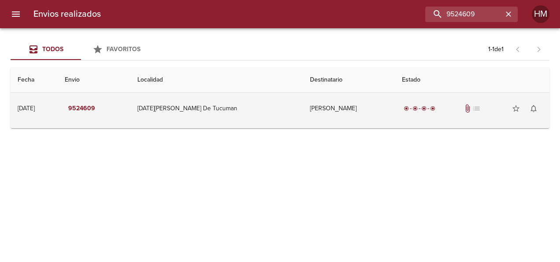
click at [248, 111] on td "[DATE][PERSON_NAME] De Tucuman" at bounding box center [216, 108] width 173 height 32
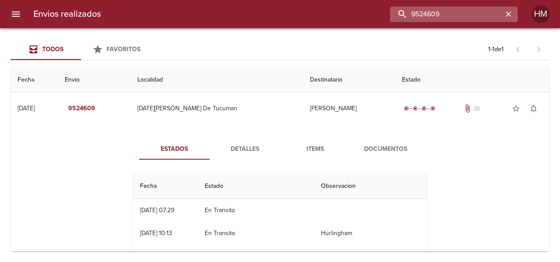
click at [476, 11] on input "9524609" at bounding box center [446, 14] width 113 height 15
paste input "93"
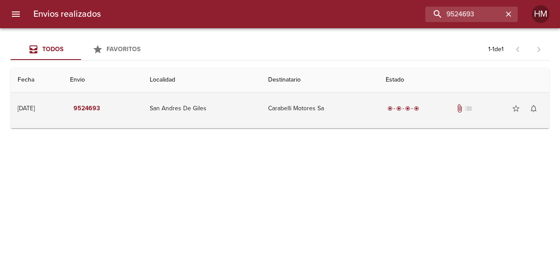
click at [233, 106] on td "San Andres De Giles" at bounding box center [202, 108] width 119 height 32
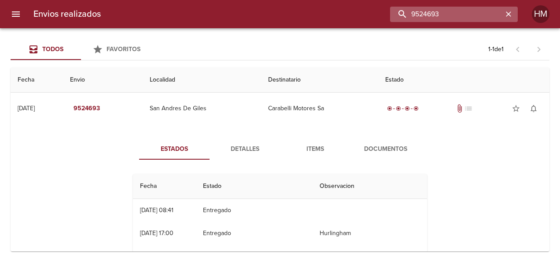
click at [479, 16] on input "9524693" at bounding box center [446, 14] width 113 height 15
paste input "84"
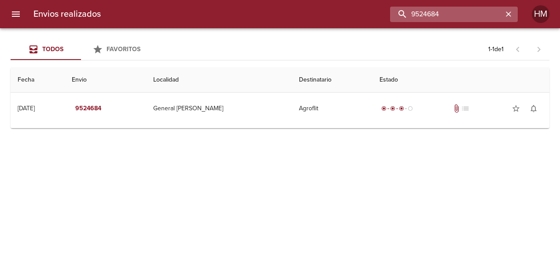
click at [448, 8] on input "9524684" at bounding box center [446, 14] width 113 height 15
paste input "70"
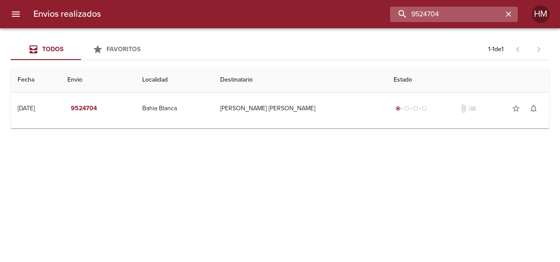
click at [480, 15] on input "9524704" at bounding box center [446, 14] width 113 height 15
paste input "61"
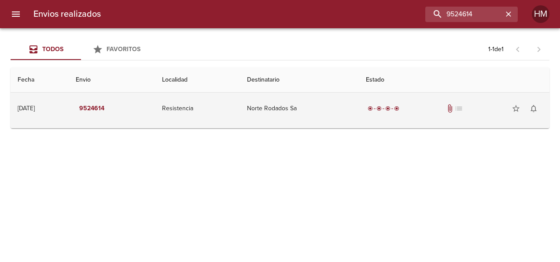
click at [269, 106] on td "Norte Rodados Sa" at bounding box center [299, 108] width 119 height 32
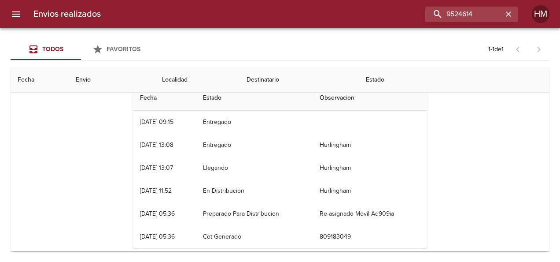
scroll to position [44, 0]
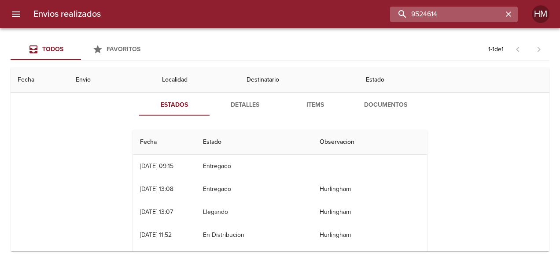
click at [461, 12] on input "9524614" at bounding box center [446, 14] width 113 height 15
paste input "9524614"
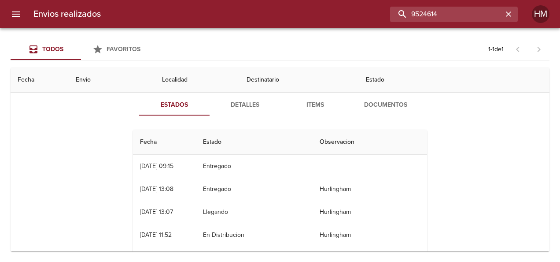
scroll to position [0, 0]
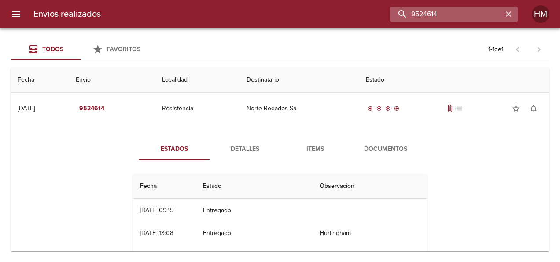
click at [430, 7] on input "9524614" at bounding box center [446, 14] width 113 height 15
click at [431, 8] on input "9524614" at bounding box center [446, 14] width 113 height 15
click at [431, 12] on input "9524614" at bounding box center [446, 14] width 113 height 15
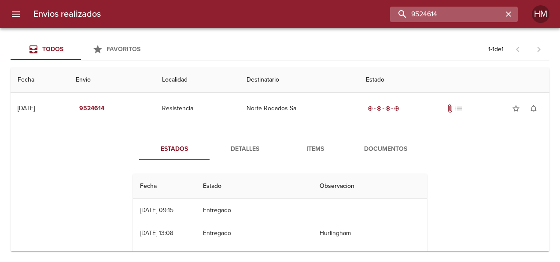
click at [431, 12] on input "9524614" at bounding box center [446, 14] width 113 height 15
paste input "7"
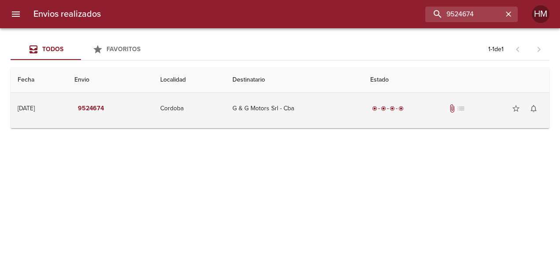
click at [225, 111] on td "Cordoba" at bounding box center [189, 108] width 72 height 32
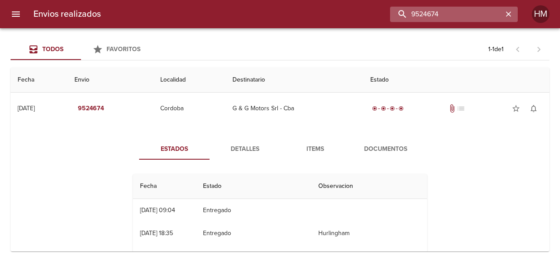
click at [459, 13] on input "9524674" at bounding box center [446, 14] width 113 height 15
paste input "27"
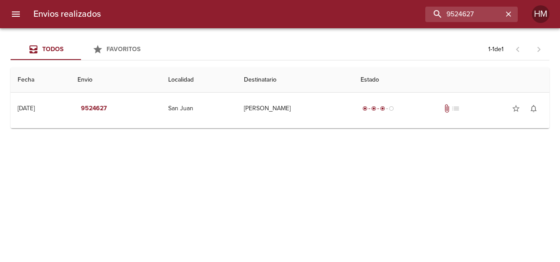
click at [213, 128] on div "Todos Favoritos 1 - 1 de 1 Fecha Envio Localidad Destinatario Estado [DATE] [DA…" at bounding box center [280, 144] width 560 height 233
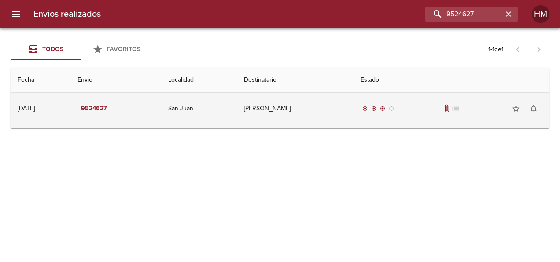
click at [204, 114] on td "San Juan" at bounding box center [199, 108] width 76 height 32
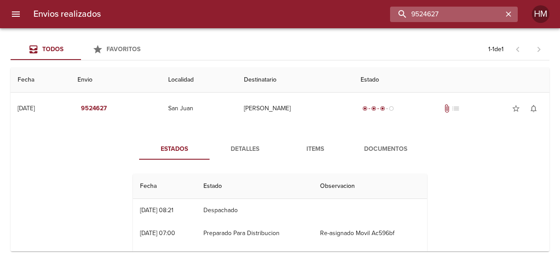
click at [457, 13] on input "9524627" at bounding box center [446, 14] width 113 height 15
paste input "66"
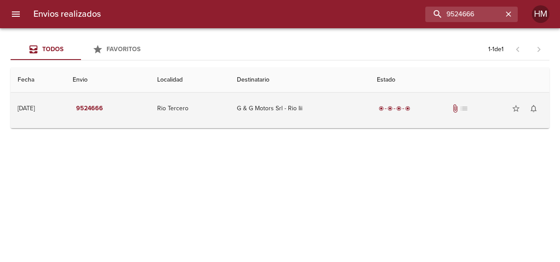
click at [273, 112] on td "G & G Motors Srl - Rio Iii" at bounding box center [300, 108] width 140 height 32
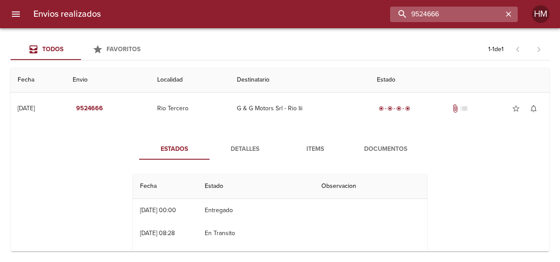
click at [466, 16] on input "9524666" at bounding box center [446, 14] width 113 height 15
paste input "735"
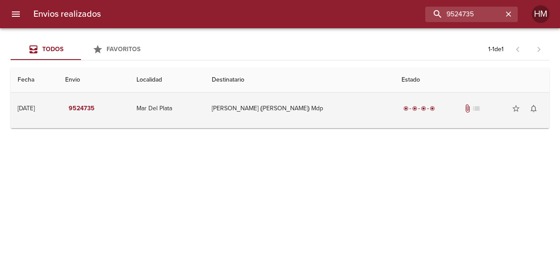
click at [292, 114] on td "[PERSON_NAME] ([PERSON_NAME]) Mdp" at bounding box center [300, 108] width 190 height 32
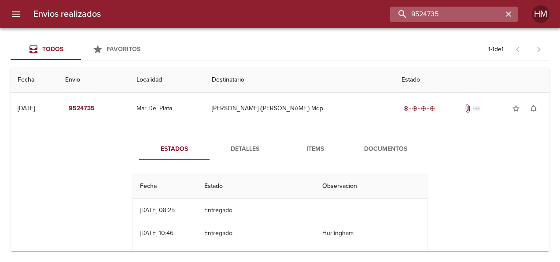
click at [480, 14] on input "9524735" at bounding box center [446, 14] width 113 height 15
paste input "636"
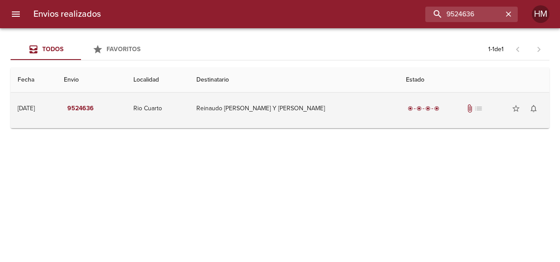
click at [262, 116] on td "Reinaudo [PERSON_NAME] Y [PERSON_NAME]" at bounding box center [294, 108] width 210 height 32
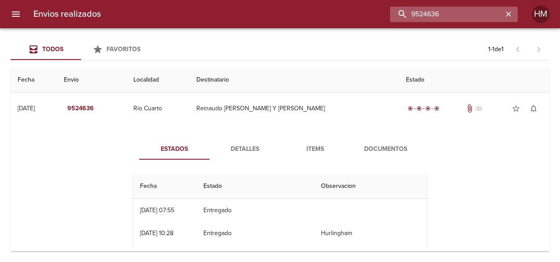
click at [472, 15] on input "9524636" at bounding box center [446, 14] width 113 height 15
paste input "744"
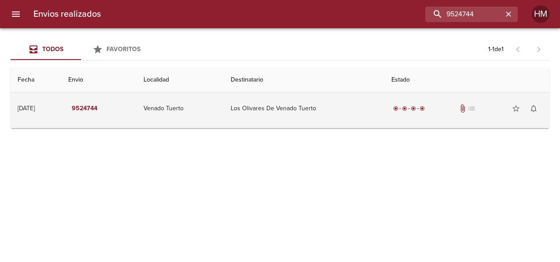
click at [224, 105] on td "Venado Tuerto" at bounding box center [180, 108] width 88 height 32
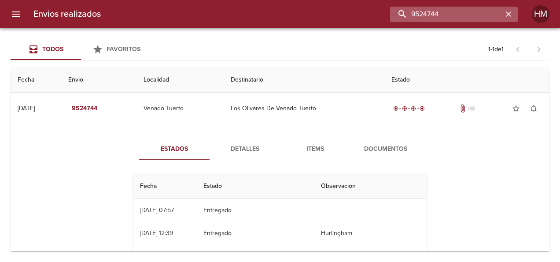
click at [452, 12] on input "9524744" at bounding box center [446, 14] width 113 height 15
paste input "30046"
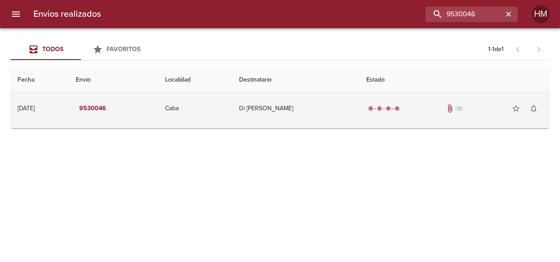
click at [286, 109] on td "Di [PERSON_NAME]" at bounding box center [295, 108] width 127 height 32
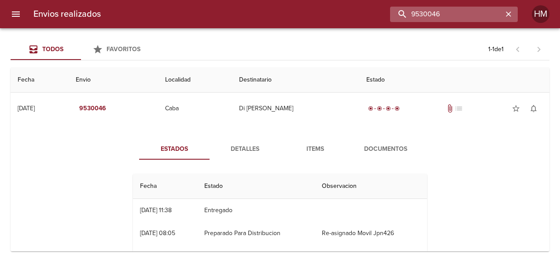
click at [460, 15] on input "9530046" at bounding box center [446, 14] width 113 height 15
paste input "59"
type input "9530059"
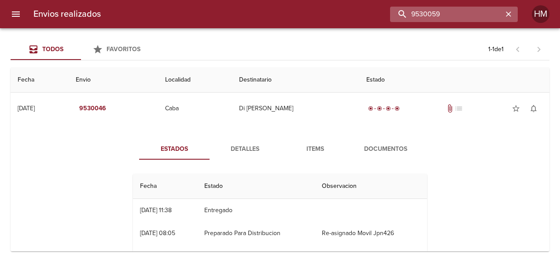
click at [465, 12] on input "9530059" at bounding box center [446, 14] width 113 height 15
click at [460, 13] on input "9530059" at bounding box center [446, 14] width 113 height 15
click at [459, 13] on input "9530059" at bounding box center [446, 14] width 113 height 15
drag, startPoint x: 450, startPoint y: 18, endPoint x: 413, endPoint y: 16, distance: 36.6
click at [413, 16] on input "9530059" at bounding box center [446, 14] width 113 height 15
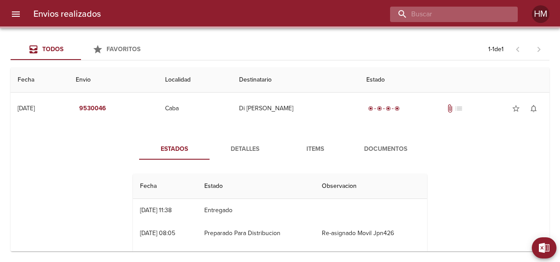
paste input "9530059"
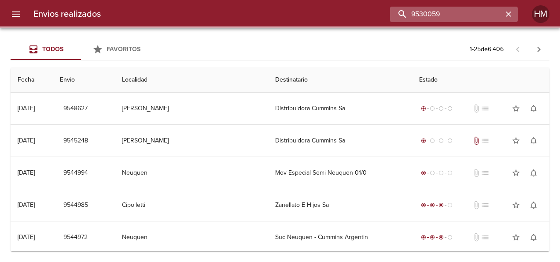
click at [476, 14] on input "9530059" at bounding box center [446, 14] width 113 height 15
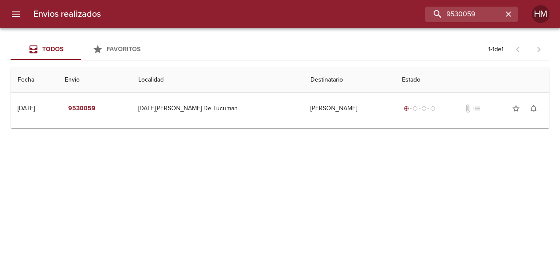
click at [446, 5] on div "Envios realizados 9530059 HM" at bounding box center [280, 14] width 560 height 28
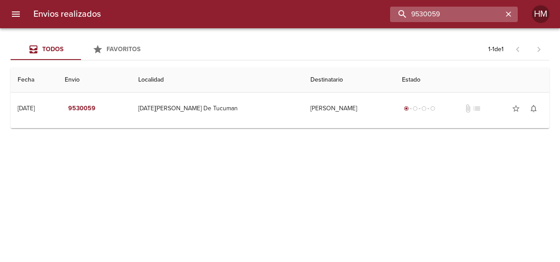
click at [451, 14] on input "9530059" at bounding box center [446, 14] width 113 height 15
paste input "72"
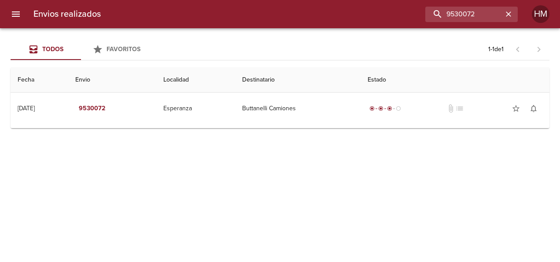
click at [433, 22] on div "Envios realizados 9530072 HM" at bounding box center [280, 14] width 560 height 28
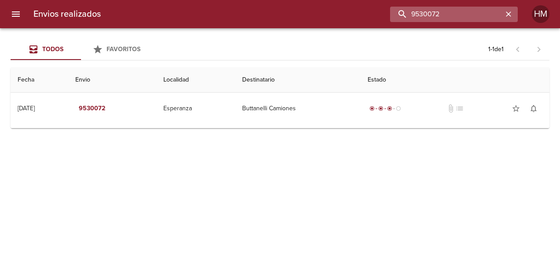
click at [450, 13] on input "9530072" at bounding box center [446, 14] width 113 height 15
paste input "89"
click at [439, 9] on input "9530089" at bounding box center [446, 14] width 113 height 15
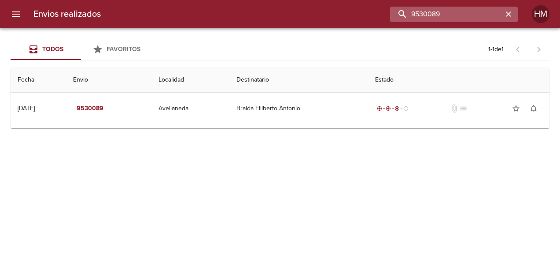
paste input "9"
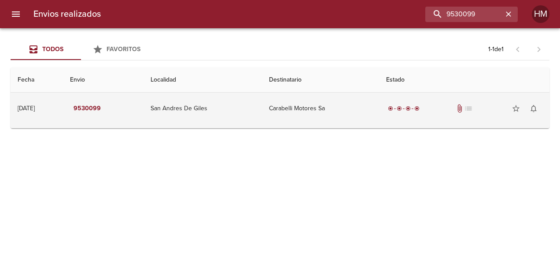
click at [237, 115] on td "San Andres De Giles" at bounding box center [203, 108] width 118 height 32
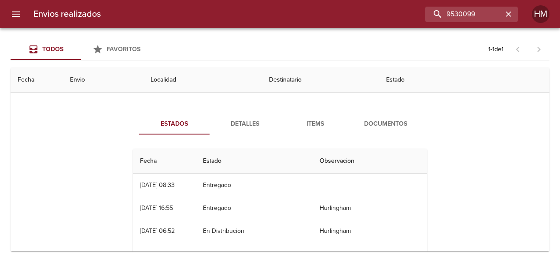
scroll to position [44, 0]
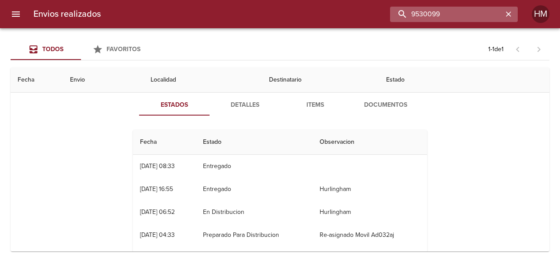
click at [472, 15] on input "9530099" at bounding box center [446, 14] width 113 height 15
click at [453, 18] on input "9530099" at bounding box center [446, 14] width 113 height 15
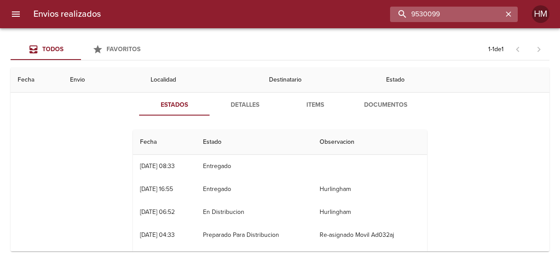
paste input "102"
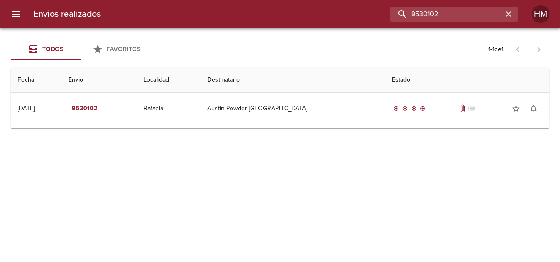
scroll to position [0, 0]
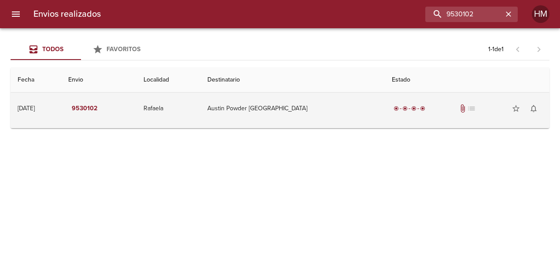
click at [200, 117] on td "Rafaela" at bounding box center [168, 108] width 64 height 32
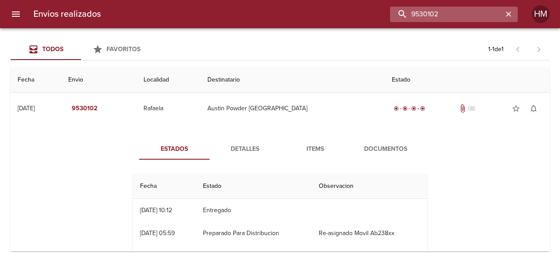
click at [457, 11] on input "9530102" at bounding box center [446, 14] width 113 height 15
paste input "15"
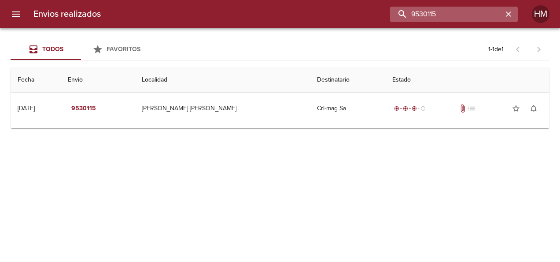
click at [444, 12] on input "9530115" at bounding box center [446, 14] width 113 height 15
paste input "2"
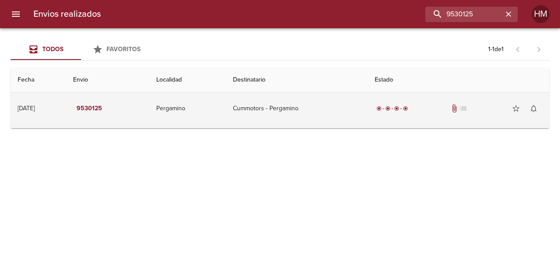
click at [223, 118] on td "Pergamino" at bounding box center [187, 108] width 77 height 32
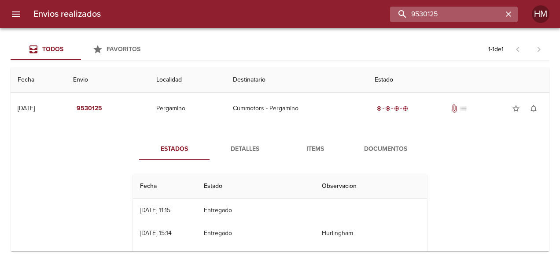
click at [465, 12] on input "9530125" at bounding box center [446, 14] width 113 height 15
paste input "39"
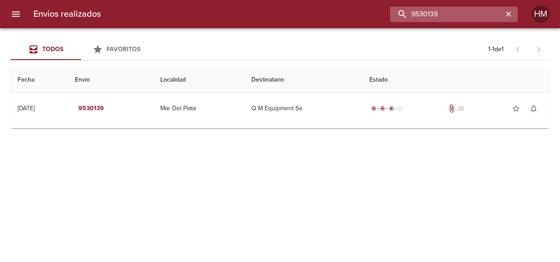
click at [470, 19] on input "9530139" at bounding box center [446, 14] width 113 height 15
paste input "66278"
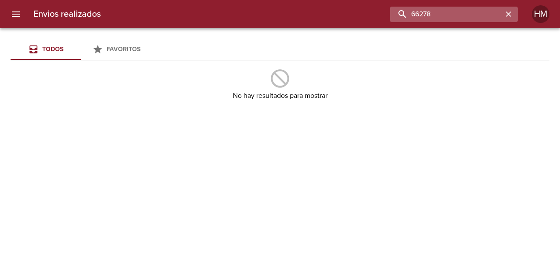
click at [469, 14] on input "66278" at bounding box center [446, 14] width 113 height 15
paste input "9534159"
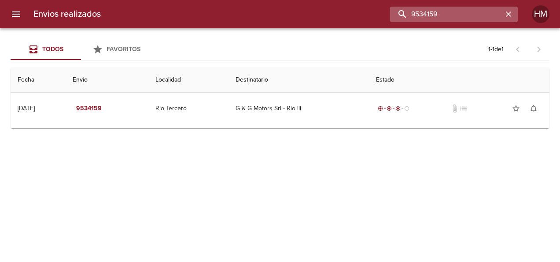
click at [476, 16] on input "9534159" at bounding box center [446, 14] width 113 height 15
paste input "61"
click at [458, 15] on input "9534161" at bounding box center [446, 14] width 113 height 15
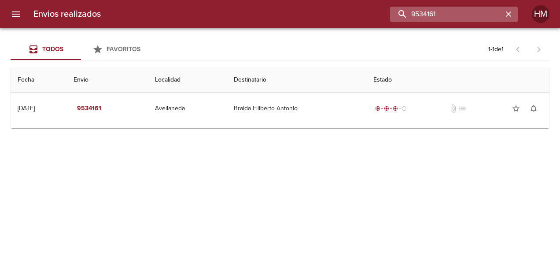
paste input "75"
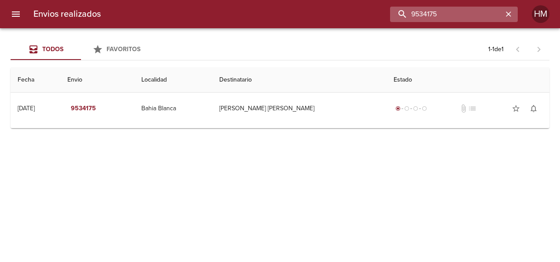
click at [457, 12] on input "9534175" at bounding box center [446, 14] width 113 height 15
paste input "86"
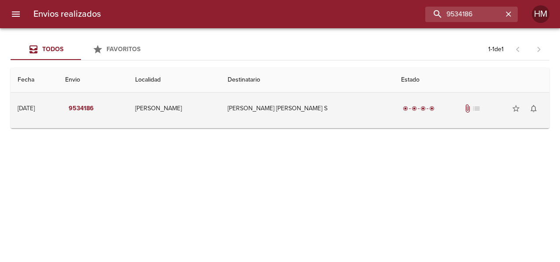
click at [205, 116] on td "[PERSON_NAME]" at bounding box center [174, 108] width 92 height 32
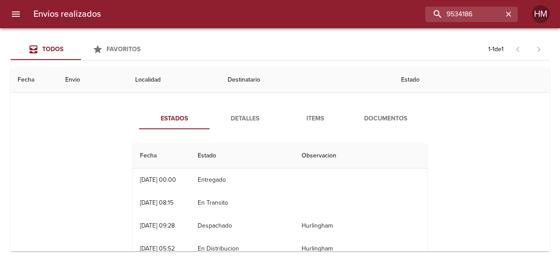
scroll to position [44, 0]
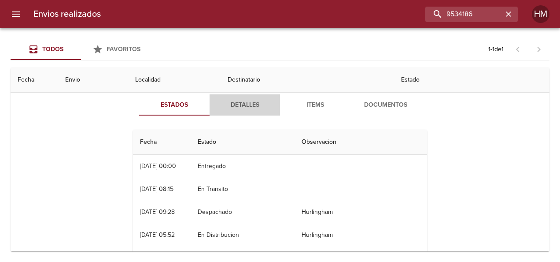
click at [236, 101] on span "Detalles" at bounding box center [245, 105] width 60 height 11
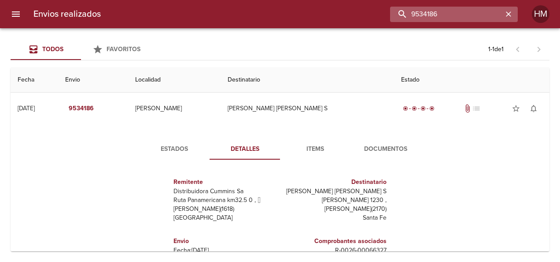
click at [464, 11] on input "9534186" at bounding box center [446, 14] width 113 height 15
paste input "22"
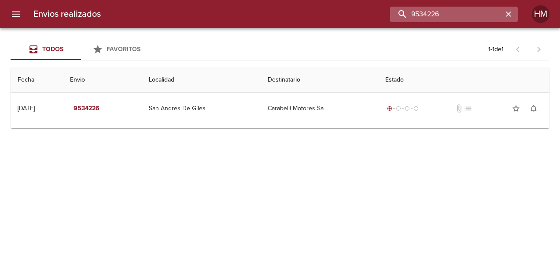
click at [458, 12] on input "9534226" at bounding box center [446, 14] width 113 height 15
paste input "41"
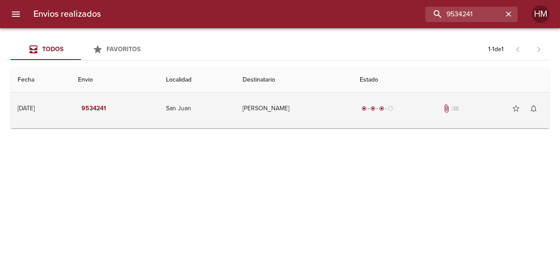
click at [227, 103] on td "San Juan" at bounding box center [197, 108] width 77 height 32
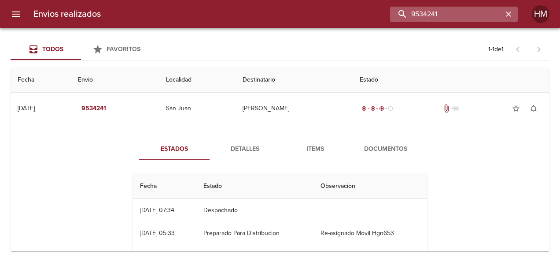
click at [468, 7] on input "9534241" at bounding box center [446, 14] width 113 height 15
paste input "57"
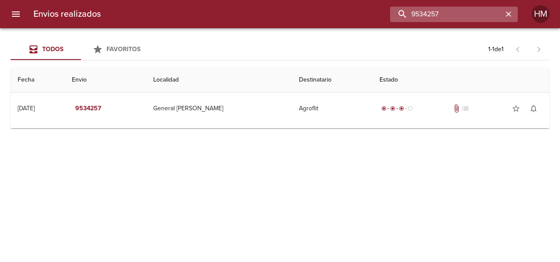
click at [432, 15] on input "9534257" at bounding box center [446, 14] width 113 height 15
paste input "63"
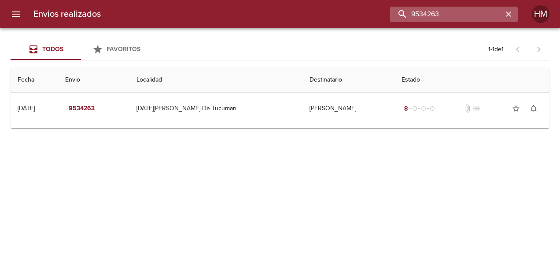
click at [430, 15] on input "9534263" at bounding box center [446, 14] width 113 height 15
click at [467, 11] on input "9534263" at bounding box center [446, 14] width 113 height 15
click at [418, 12] on input "9534263" at bounding box center [446, 14] width 113 height 15
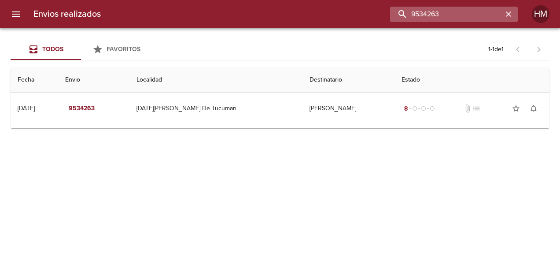
paste input "71"
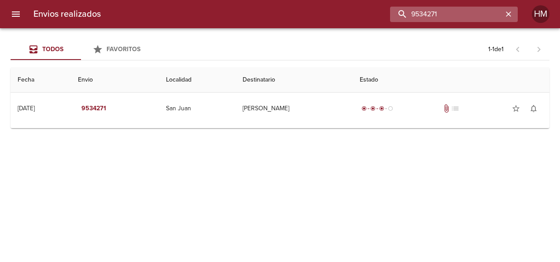
click at [461, 20] on input "9534271" at bounding box center [446, 14] width 113 height 15
click at [461, 18] on input "9534271" at bounding box center [446, 14] width 113 height 15
paste input "194"
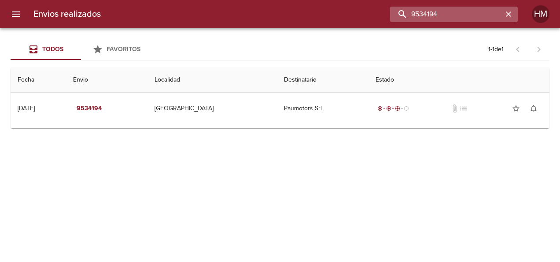
click at [419, 13] on input "9534194" at bounding box center [446, 14] width 113 height 15
paste input "203"
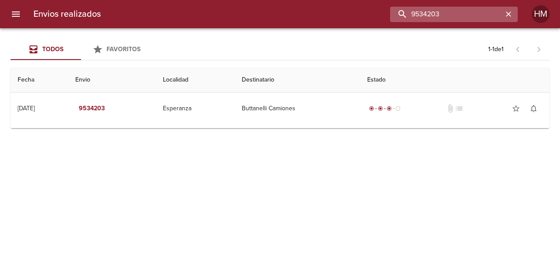
click at [463, 11] on input "9534203" at bounding box center [446, 14] width 113 height 15
paste input "11"
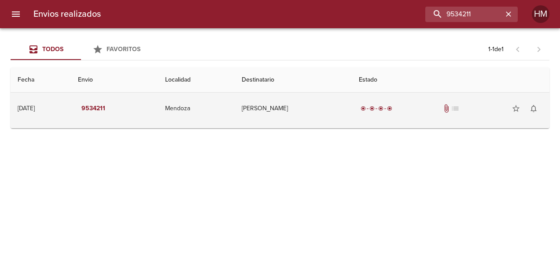
click at [313, 94] on td "[PERSON_NAME]" at bounding box center [294, 108] width 118 height 32
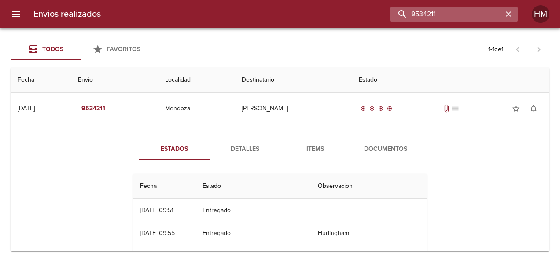
click at [486, 12] on input "9534211" at bounding box center [446, 14] width 113 height 15
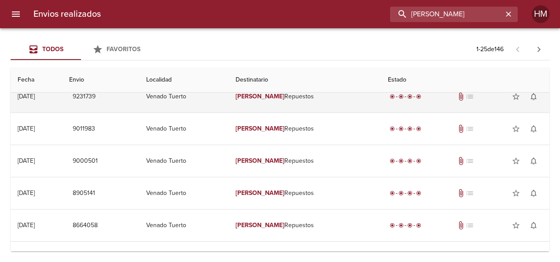
scroll to position [88, 0]
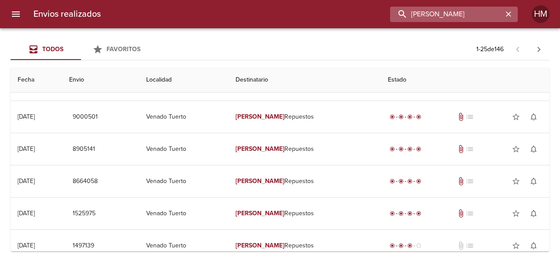
click at [437, 13] on input "[PERSON_NAME]" at bounding box center [446, 14] width 113 height 15
paste input "9538604"
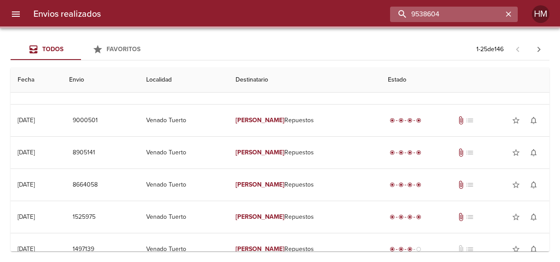
scroll to position [0, 0]
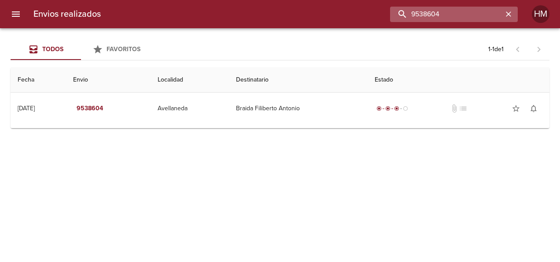
click at [434, 19] on input "9538604" at bounding box center [446, 14] width 113 height 15
click at [434, 20] on input "9538604" at bounding box center [446, 14] width 113 height 15
paste input "593"
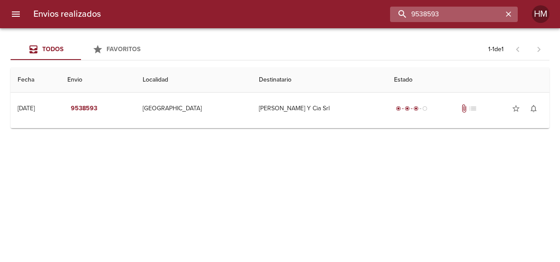
click at [441, 12] on input "9538593" at bounding box center [446, 14] width 113 height 15
paste input "471"
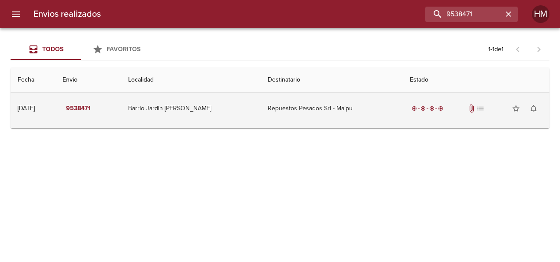
click at [303, 111] on td "Repuestos Pesados Srl - Maipu" at bounding box center [332, 108] width 142 height 32
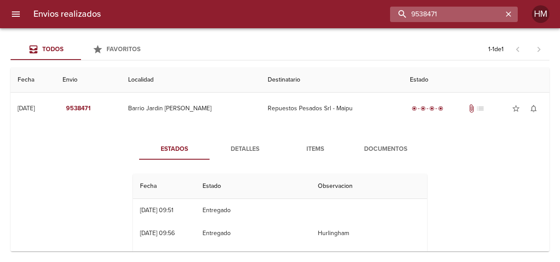
click at [474, 15] on input "9538471" at bounding box center [446, 14] width 113 height 15
paste input "587"
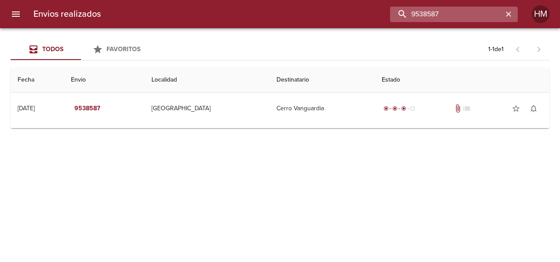
click at [452, 18] on input "9538587" at bounding box center [446, 14] width 113 height 15
paste input "635"
click at [455, 15] on input "9538635" at bounding box center [446, 14] width 113 height 15
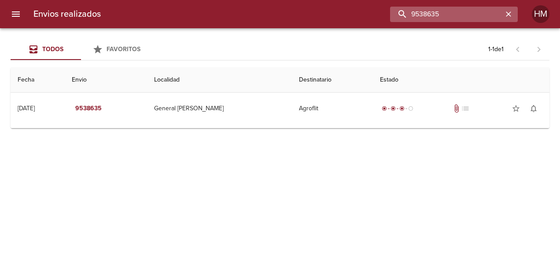
paste input "497"
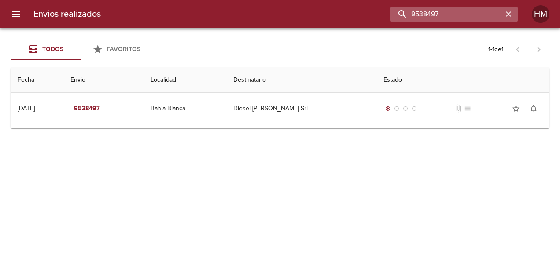
click at [442, 10] on input "9538497" at bounding box center [446, 14] width 113 height 15
paste input "503"
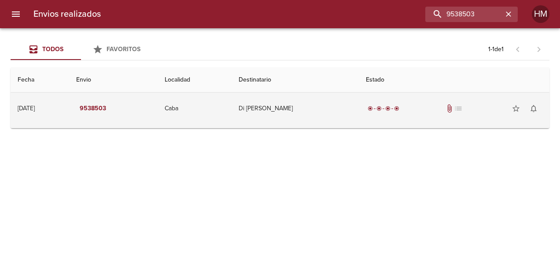
click at [274, 93] on td "Di [PERSON_NAME]" at bounding box center [295, 108] width 127 height 32
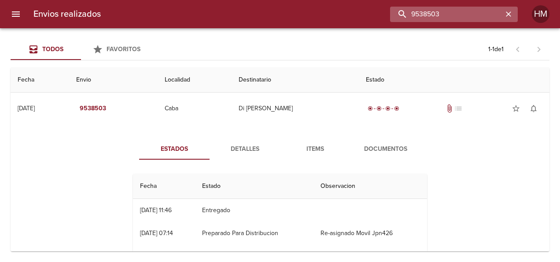
click at [458, 14] on input "9538503" at bounding box center [446, 14] width 113 height 15
paste input "11"
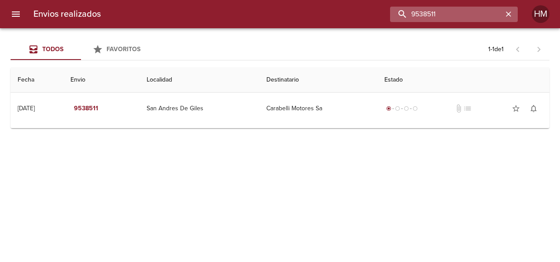
click at [442, 13] on input "9538511" at bounding box center [446, 14] width 113 height 15
paste input "28"
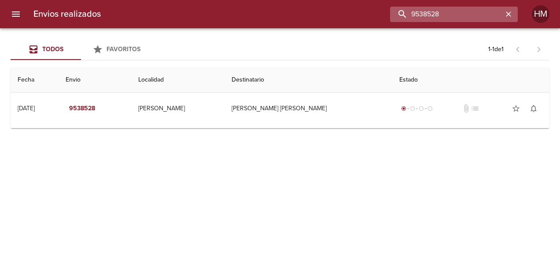
click at [450, 15] on input "9538528" at bounding box center [446, 14] width 113 height 15
paste input "31"
click at [428, 16] on input "9538531" at bounding box center [446, 14] width 113 height 15
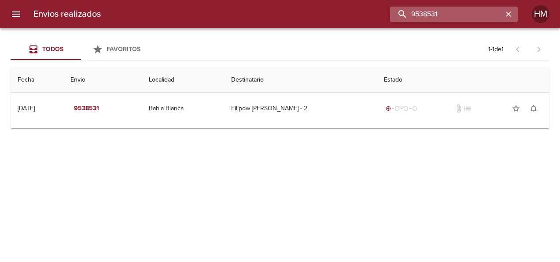
paste input "73"
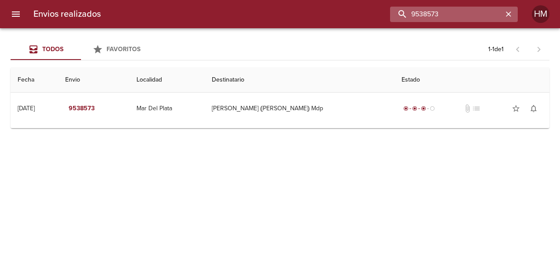
click at [445, 16] on input "9538573" at bounding box center [446, 14] width 113 height 15
paste input "6"
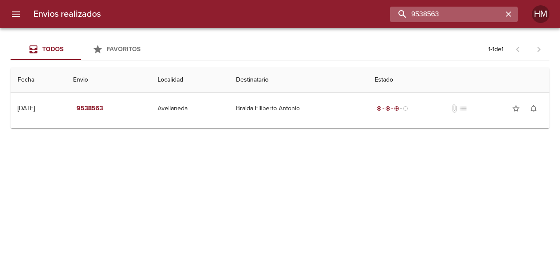
click at [450, 11] on input "9538563" at bounding box center [446, 14] width 113 height 15
paste input "44"
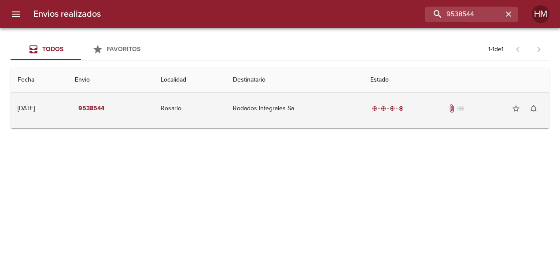
click at [271, 119] on td "Rodados Integrales Sa" at bounding box center [294, 108] width 137 height 32
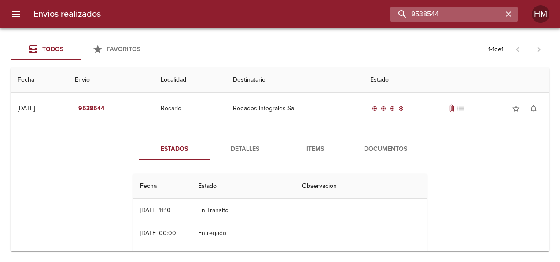
click at [490, 15] on input "9538544" at bounding box center [446, 14] width 113 height 15
paste input "0139"
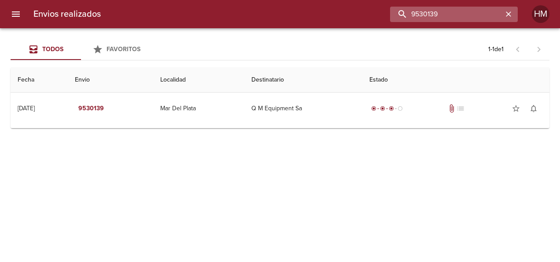
click at [472, 11] on input "9530139" at bounding box center [446, 14] width 113 height 15
paste input "8614"
type input "9538614"
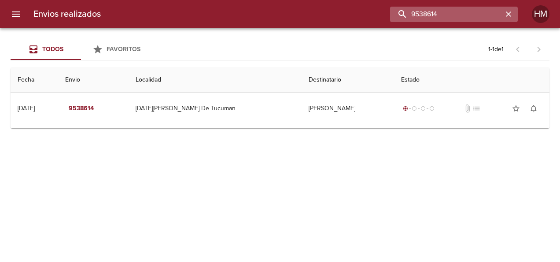
click at [453, 17] on input "9538614" at bounding box center [446, 14] width 113 height 15
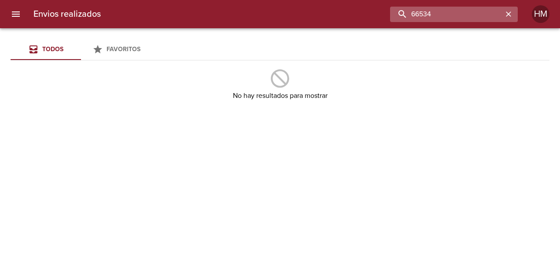
drag, startPoint x: 453, startPoint y: 13, endPoint x: 419, endPoint y: 13, distance: 34.3
click at [421, 13] on input "66534" at bounding box center [446, 14] width 113 height 15
click at [457, 11] on input "66288" at bounding box center [446, 14] width 113 height 15
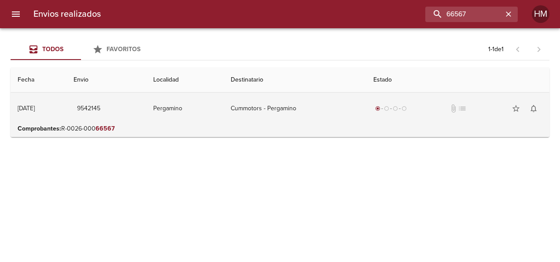
click at [207, 109] on td "Pergamino" at bounding box center [184, 108] width 77 height 32
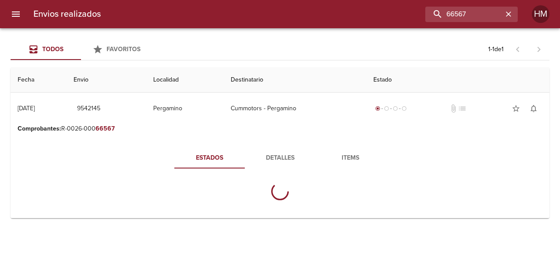
click at [276, 157] on span "Detalles" at bounding box center [280, 157] width 60 height 11
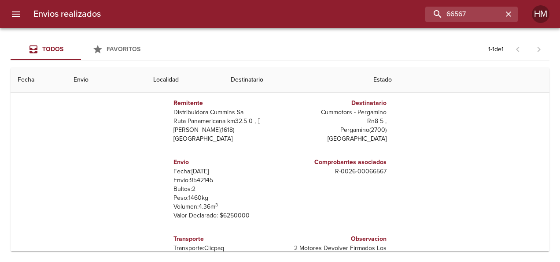
scroll to position [88, 0]
click at [203, 179] on p "Envío: 9542145" at bounding box center [224, 179] width 103 height 9
copy p "9542145"
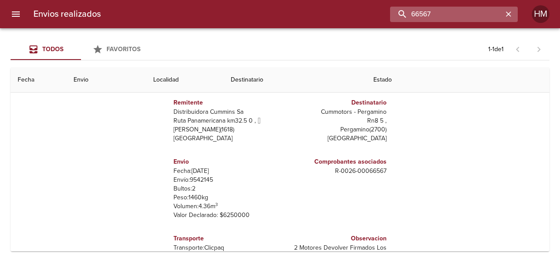
click at [477, 13] on input "66567" at bounding box center [446, 14] width 113 height 15
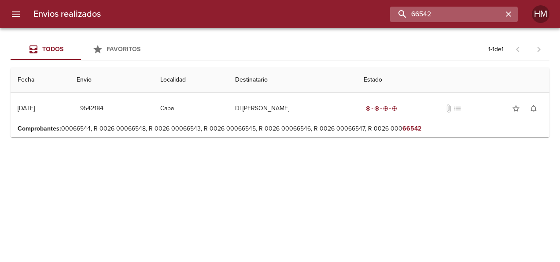
scroll to position [0, 0]
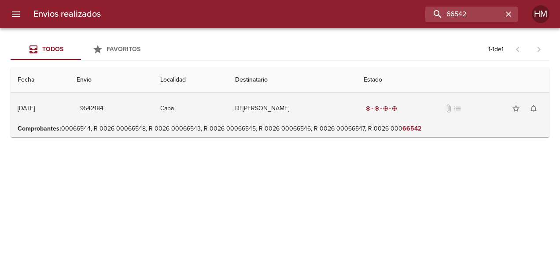
click at [228, 121] on td "Caba" at bounding box center [190, 108] width 75 height 32
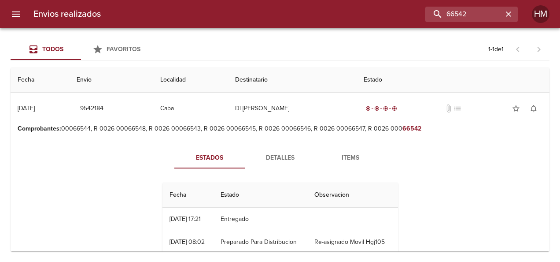
scroll to position [44, 0]
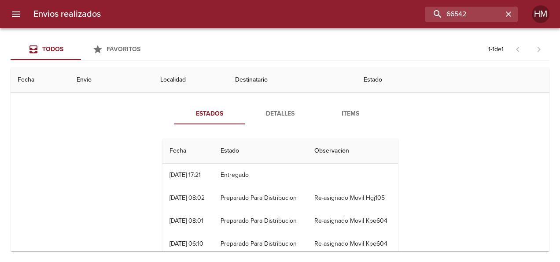
click at [282, 113] on span "Detalles" at bounding box center [280, 113] width 60 height 11
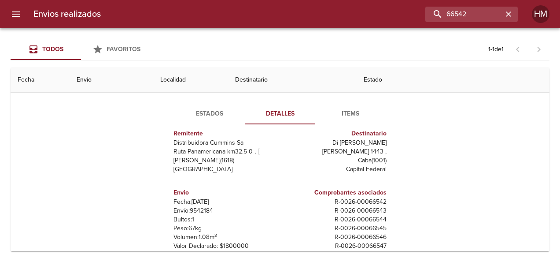
click at [196, 208] on p "Envío: 9542184" at bounding box center [224, 210] width 103 height 9
copy p "9542184"
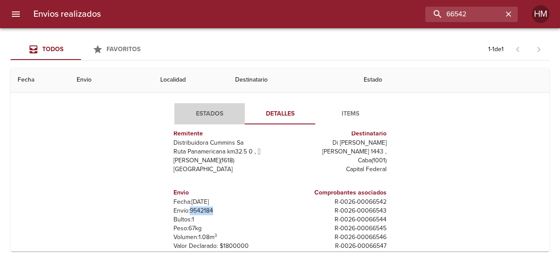
click at [195, 113] on span "Estados" at bounding box center [210, 113] width 60 height 11
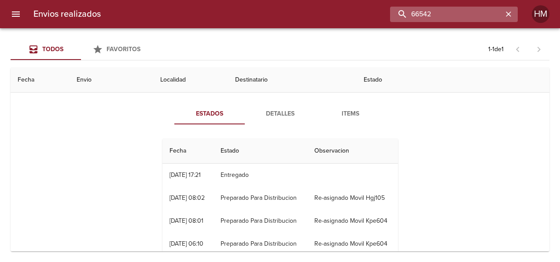
click at [486, 13] on input "66542" at bounding box center [446, 14] width 113 height 15
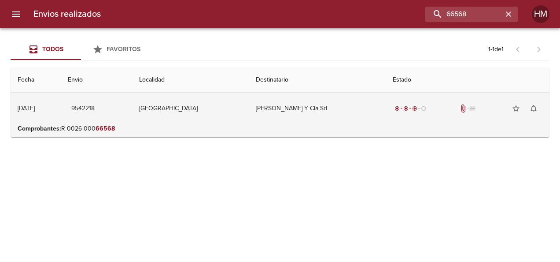
click at [181, 116] on td "[GEOGRAPHIC_DATA]" at bounding box center [190, 108] width 117 height 32
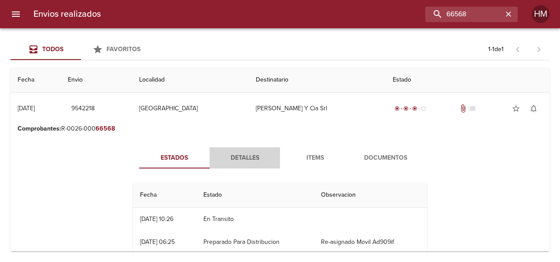
click at [246, 161] on span "Detalles" at bounding box center [245, 157] width 60 height 11
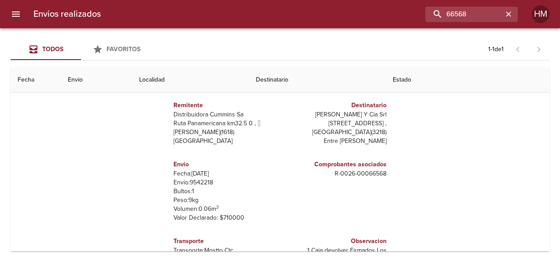
scroll to position [88, 0]
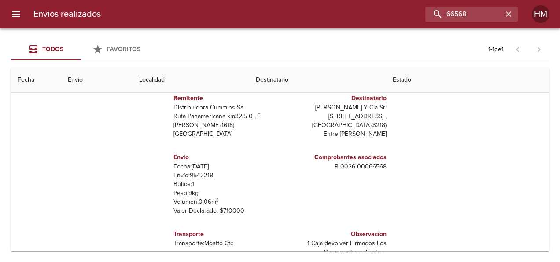
click at [196, 177] on p "Envío: 9542218" at bounding box center [224, 175] width 103 height 9
copy p "9542218"
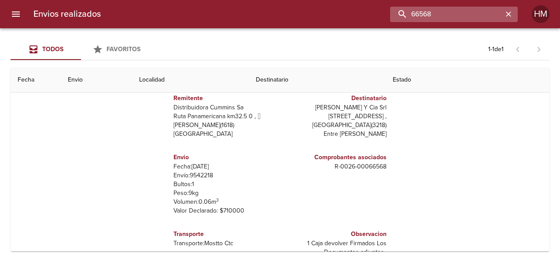
click at [479, 17] on input "66568" at bounding box center [446, 14] width 113 height 15
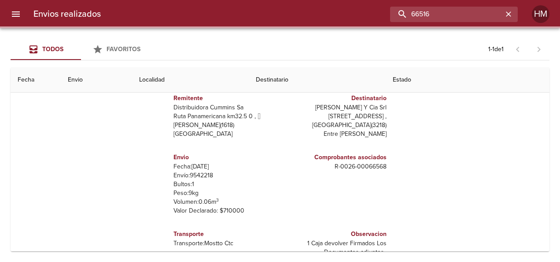
scroll to position [0, 0]
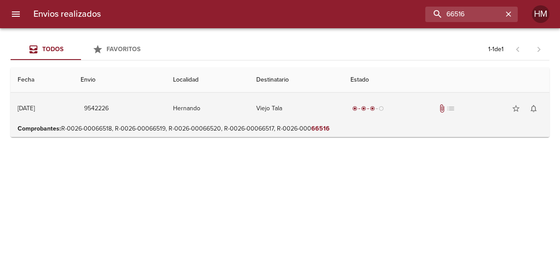
click at [271, 123] on td "Viejo Tala" at bounding box center [296, 108] width 94 height 32
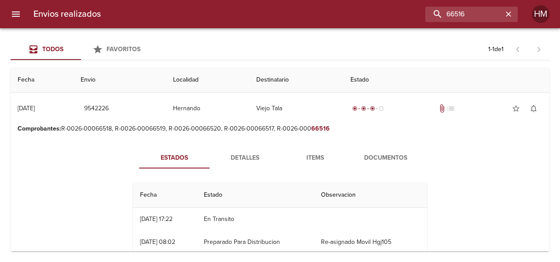
click at [251, 159] on span "Detalles" at bounding box center [245, 157] width 60 height 11
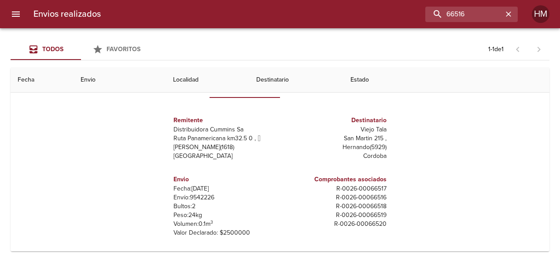
scroll to position [88, 0]
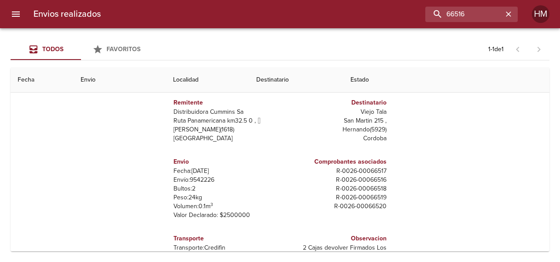
click at [206, 178] on p "Envío: 9542226" at bounding box center [224, 179] width 103 height 9
copy p "9542226"
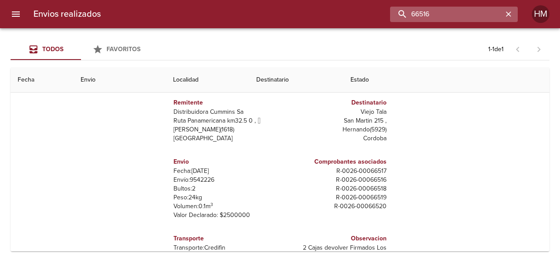
click at [491, 16] on input "66516" at bounding box center [446, 14] width 113 height 15
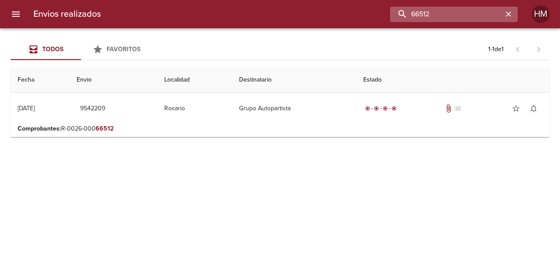
scroll to position [0, 0]
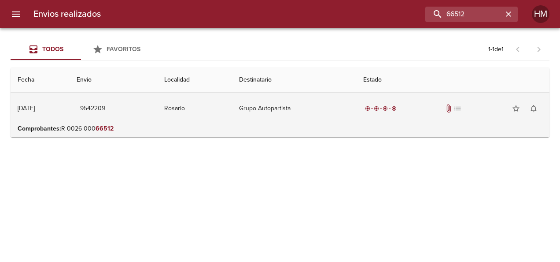
click at [229, 107] on td "Rosario" at bounding box center [194, 108] width 75 height 32
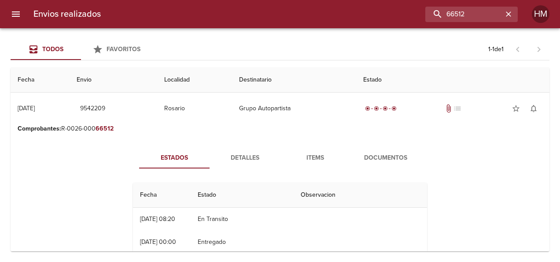
scroll to position [44, 0]
click at [252, 155] on span "Detalles" at bounding box center [245, 157] width 60 height 11
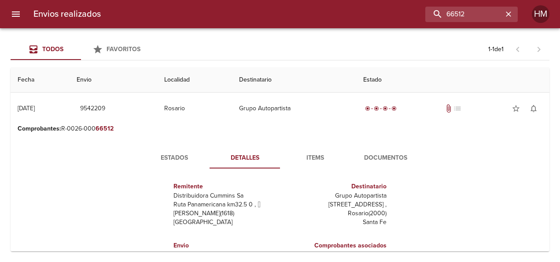
scroll to position [88, 0]
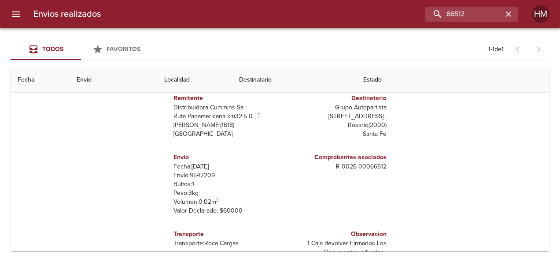
click at [194, 178] on p "Envío: 9542209" at bounding box center [224, 175] width 103 height 9
copy p "9542209"
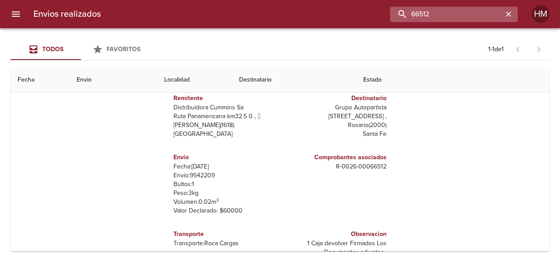
click at [476, 11] on input "66512" at bounding box center [446, 14] width 113 height 15
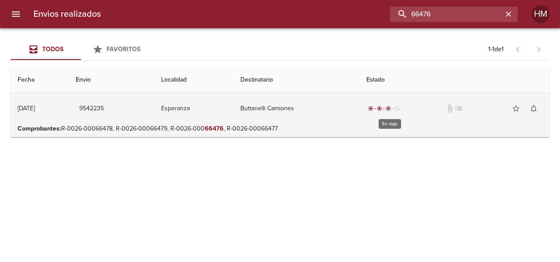
scroll to position [0, 0]
click at [233, 106] on td "Esperanza" at bounding box center [193, 108] width 79 height 32
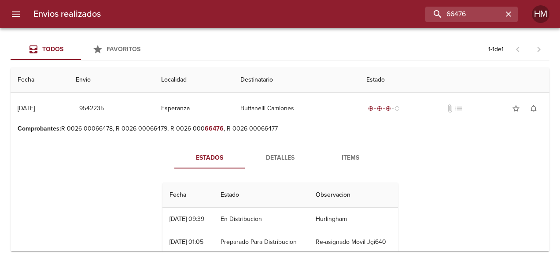
click at [262, 154] on span "Detalles" at bounding box center [280, 157] width 60 height 11
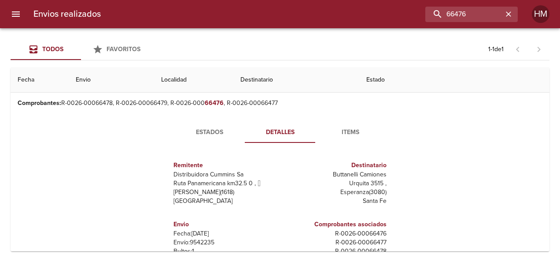
scroll to position [44, 0]
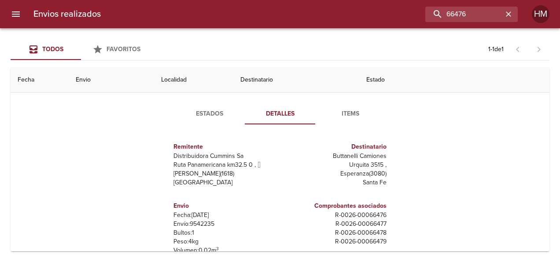
click at [200, 220] on p "Envío: 9542235" at bounding box center [224, 223] width 103 height 9
copy p "9542235"
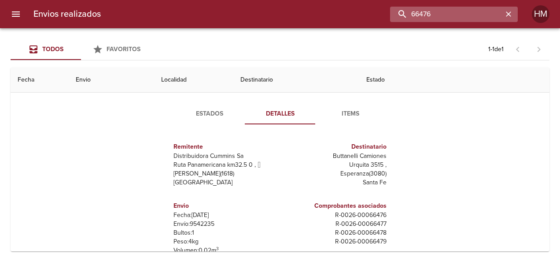
click at [482, 14] on input "66476" at bounding box center [446, 14] width 113 height 15
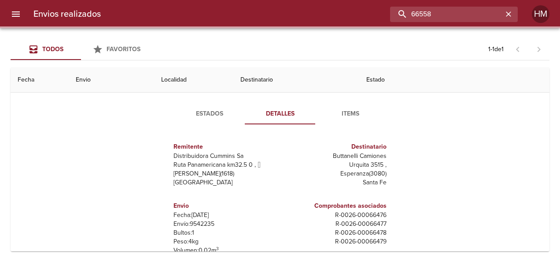
scroll to position [0, 0]
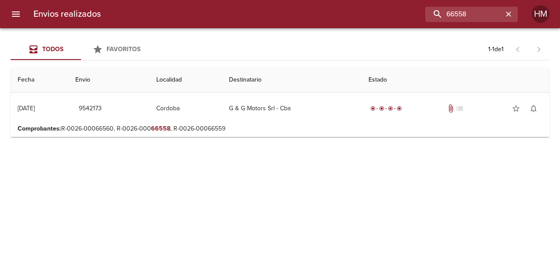
click at [276, 131] on p "Comprobantes : R-0026-00066560, R-0026-000 66558 , R-0026-00066559" at bounding box center [280, 128] width 525 height 9
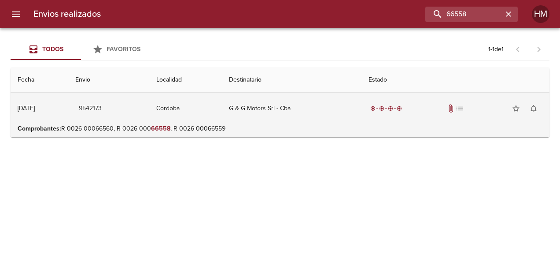
click at [263, 106] on td "G & G Motors Srl - Cba" at bounding box center [292, 108] width 140 height 32
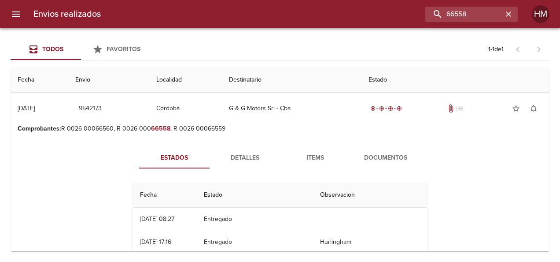
click at [234, 156] on span "Detalles" at bounding box center [245, 157] width 60 height 11
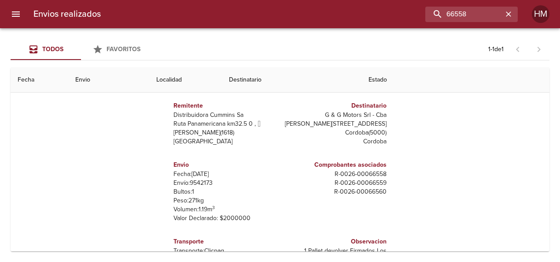
scroll to position [88, 0]
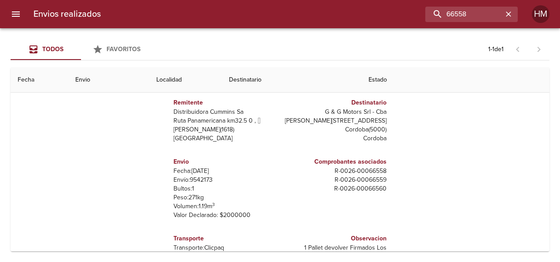
click at [202, 177] on p "Envío: 9542173" at bounding box center [224, 179] width 103 height 9
click at [199, 177] on p "Envío: 9542173" at bounding box center [224, 179] width 103 height 9
click at [195, 177] on p "Envío: 9542173" at bounding box center [224, 179] width 103 height 9
copy p "9542173"
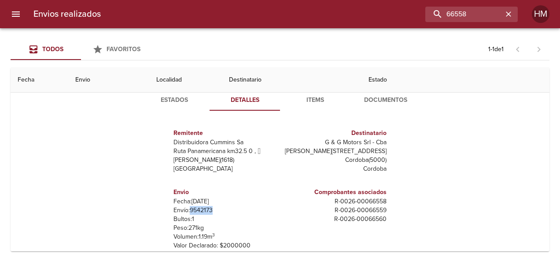
scroll to position [44, 0]
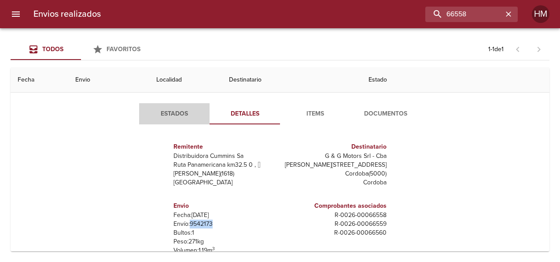
click at [183, 114] on span "Estados" at bounding box center [174, 113] width 60 height 11
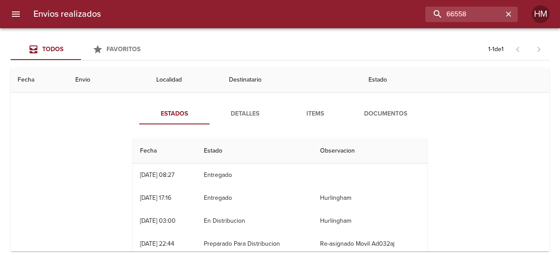
click at [257, 117] on span "Detalles" at bounding box center [245, 113] width 60 height 11
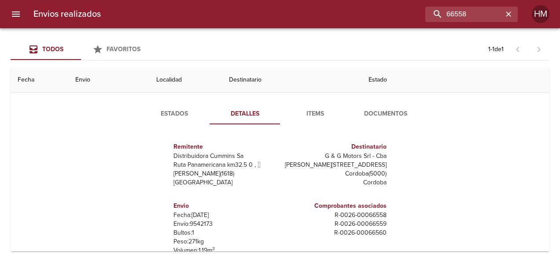
click at [203, 222] on p "Envío: 9542173" at bounding box center [224, 223] width 103 height 9
copy p "9542173"
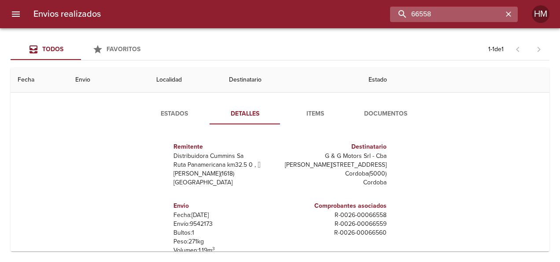
click at [482, 13] on input "66558" at bounding box center [446, 14] width 113 height 15
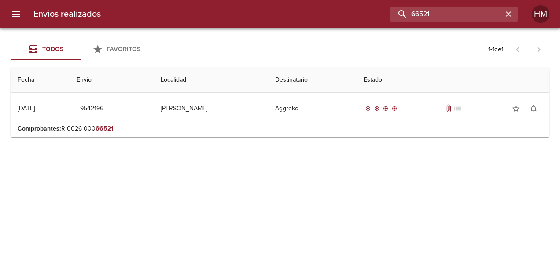
scroll to position [0, 0]
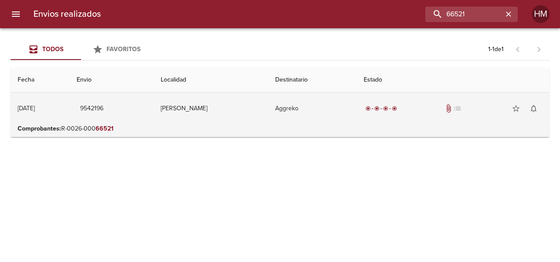
click at [239, 107] on td "[PERSON_NAME]" at bounding box center [211, 108] width 114 height 32
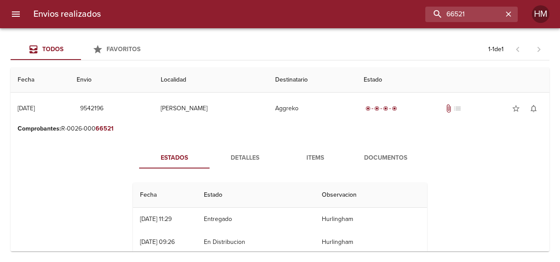
click at [234, 153] on span "Detalles" at bounding box center [245, 157] width 60 height 11
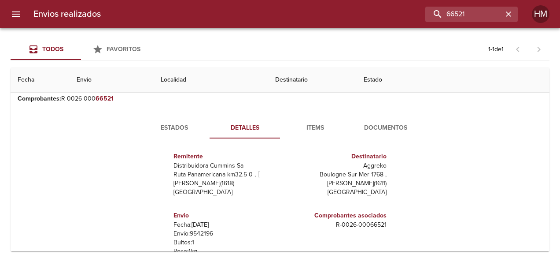
scroll to position [44, 0]
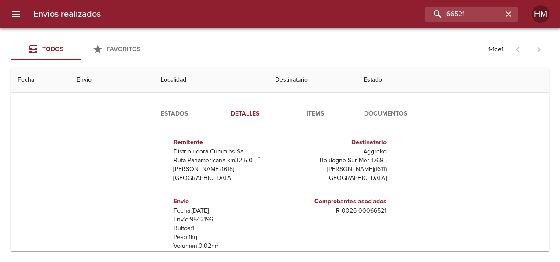
click at [197, 216] on p "Envío: 9542196" at bounding box center [224, 219] width 103 height 9
copy p "9542196"
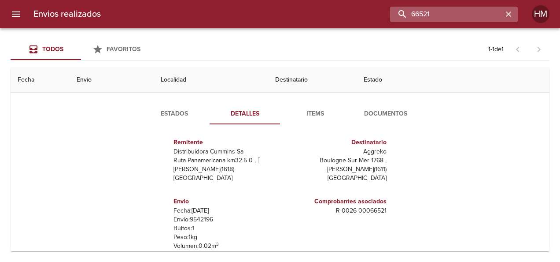
click at [483, 13] on input "66521" at bounding box center [446, 14] width 113 height 15
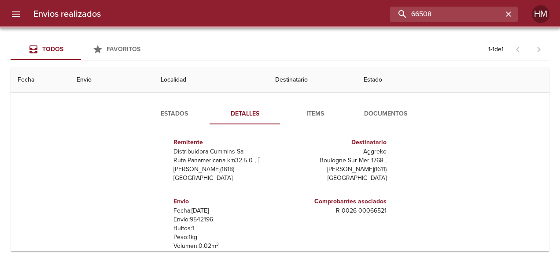
scroll to position [0, 0]
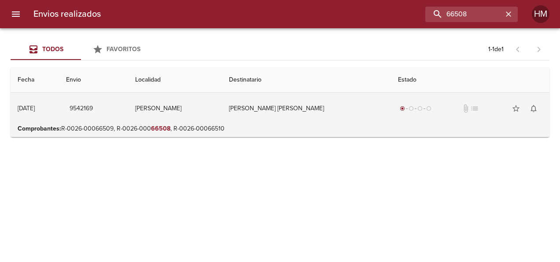
click at [222, 108] on td "[PERSON_NAME]" at bounding box center [175, 108] width 94 height 32
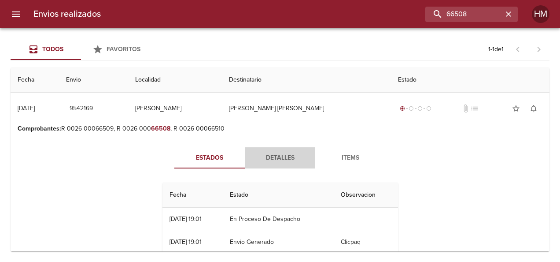
click at [277, 150] on button "Detalles" at bounding box center [280, 157] width 70 height 21
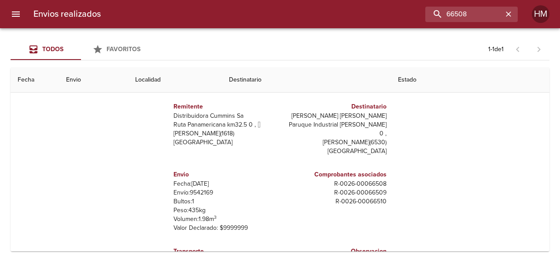
scroll to position [88, 0]
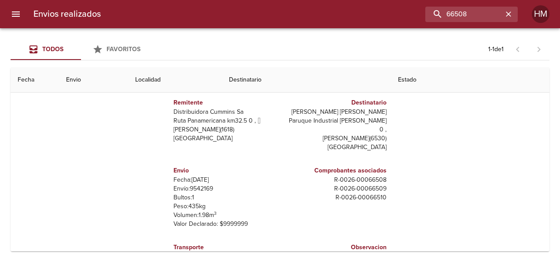
click at [205, 184] on p "Envío: 9542169" at bounding box center [224, 188] width 103 height 9
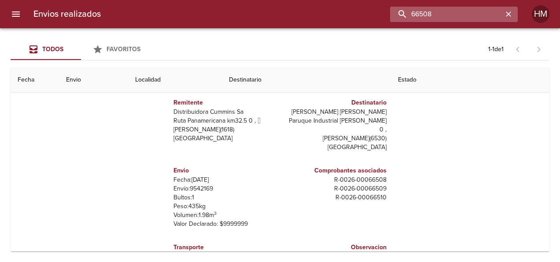
click at [483, 13] on input "66508" at bounding box center [446, 14] width 113 height 15
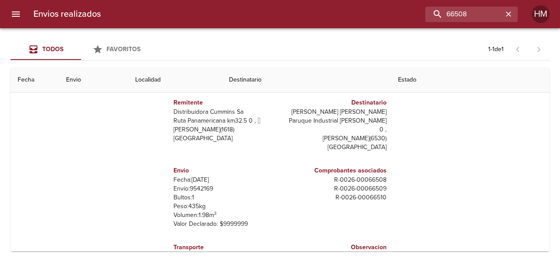
click at [199, 184] on p "Envío: 9542169" at bounding box center [224, 188] width 103 height 9
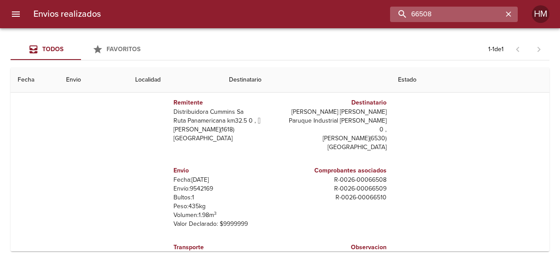
click at [478, 18] on input "66508" at bounding box center [446, 14] width 113 height 15
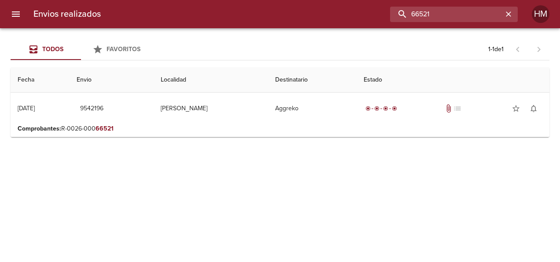
scroll to position [0, 0]
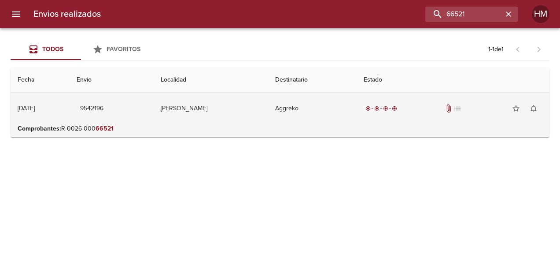
click at [245, 118] on td "[PERSON_NAME]" at bounding box center [211, 108] width 114 height 32
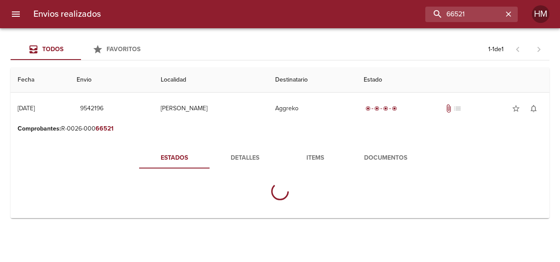
click at [248, 161] on span "Detalles" at bounding box center [245, 157] width 60 height 11
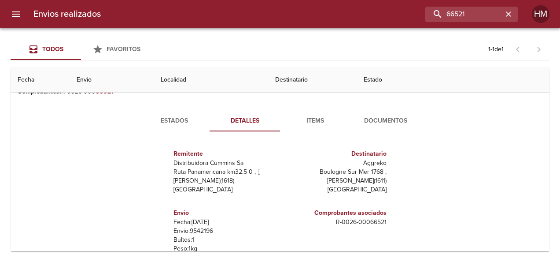
scroll to position [88, 0]
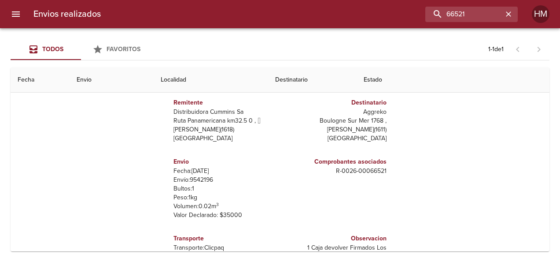
click at [194, 176] on p "Envío: 9542196" at bounding box center [224, 179] width 103 height 9
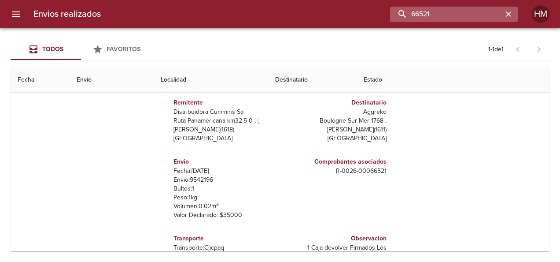
click at [483, 7] on input "66521" at bounding box center [446, 14] width 113 height 15
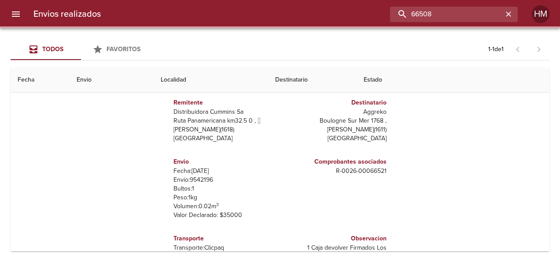
scroll to position [0, 0]
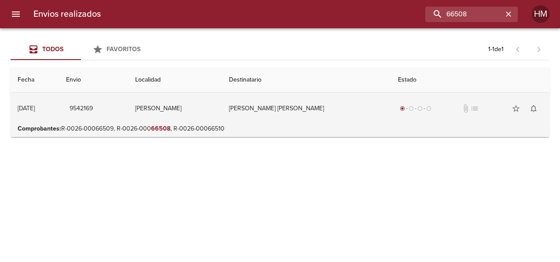
click at [222, 115] on td "[PERSON_NAME]" at bounding box center [175, 108] width 94 height 32
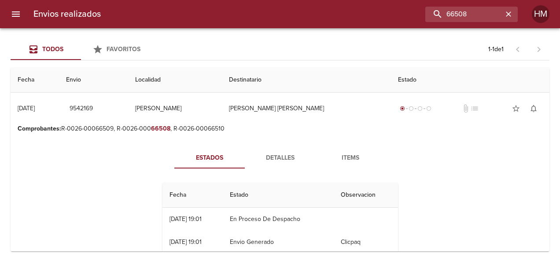
click at [279, 144] on div "Estados Detalles Items Fecha Estado Observacion 28/08 [DATE] 19:01 En Proceso D…" at bounding box center [280, 203] width 525 height 134
click at [277, 159] on span "Detalles" at bounding box center [280, 157] width 60 height 11
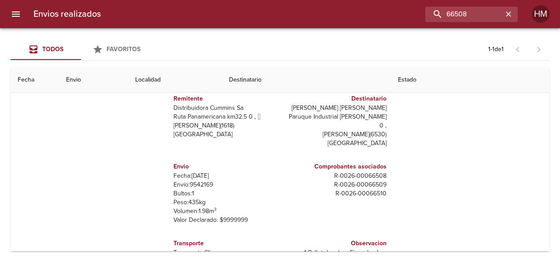
scroll to position [88, 0]
click at [200, 180] on p "Envío: 9542169" at bounding box center [224, 184] width 103 height 9
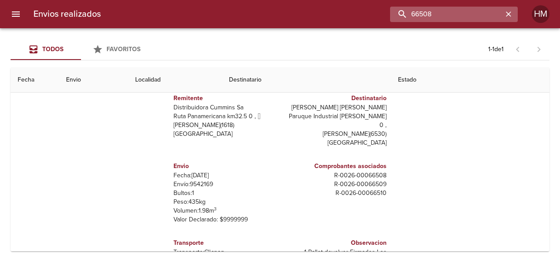
click at [478, 12] on input "66508" at bounding box center [446, 14] width 113 height 15
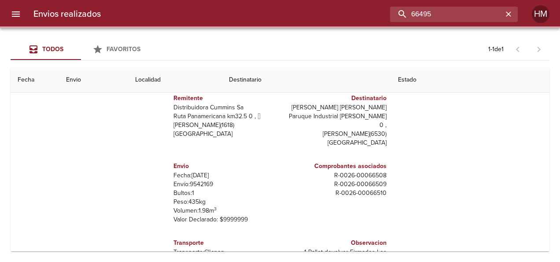
scroll to position [0, 0]
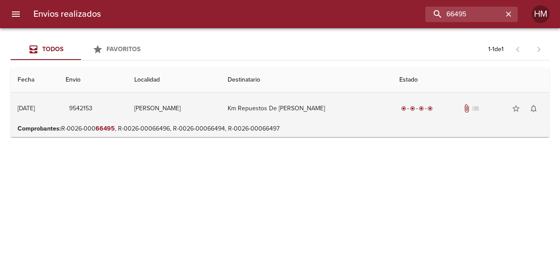
click at [311, 116] on td "Km Repuestos De [PERSON_NAME]" at bounding box center [307, 108] width 172 height 32
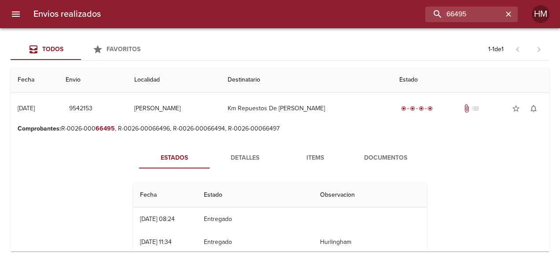
scroll to position [44, 0]
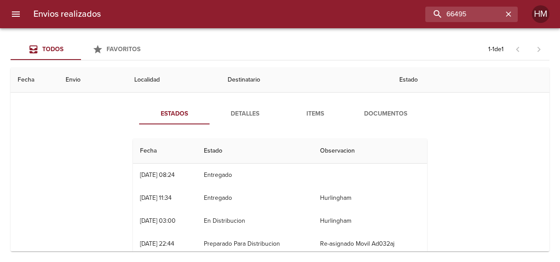
click at [248, 97] on div "Estados Detalles Items Documentos Fecha Estado Observacion 01/09 [DATE] 08:24 E…" at bounding box center [280, 204] width 525 height 225
click at [252, 124] on div "Estados Detalles Items Documentos Fecha Estado Observacion 01/09 [DATE] 08:24 E…" at bounding box center [280, 205] width 317 height 204
click at [247, 117] on span "Detalles" at bounding box center [245, 113] width 60 height 11
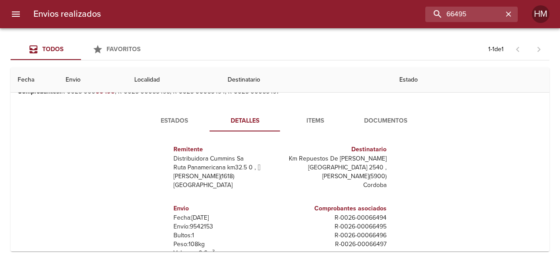
scroll to position [88, 0]
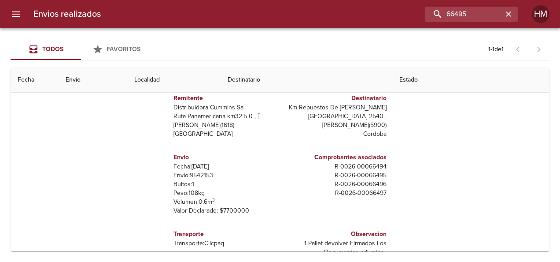
click at [199, 176] on p "Envío: 9542153" at bounding box center [224, 175] width 103 height 9
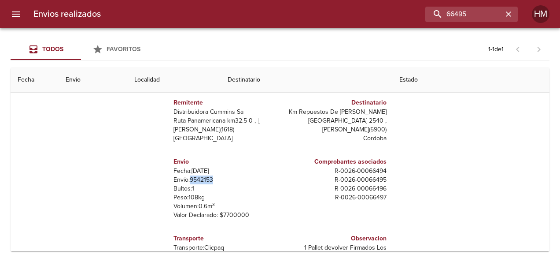
scroll to position [44, 0]
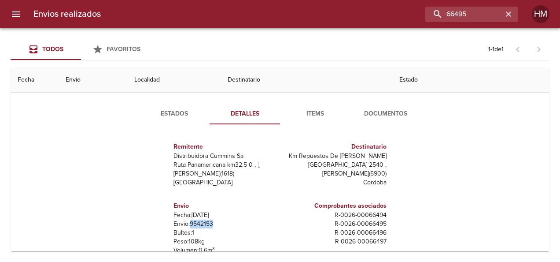
click at [177, 111] on span "Estados" at bounding box center [174, 113] width 60 height 11
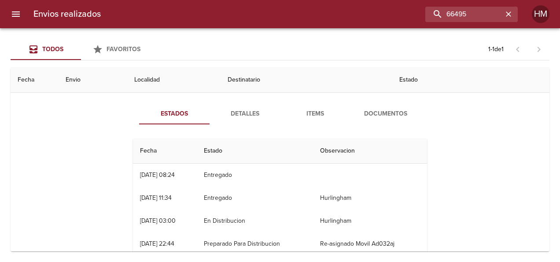
click at [232, 116] on span "Detalles" at bounding box center [245, 113] width 60 height 11
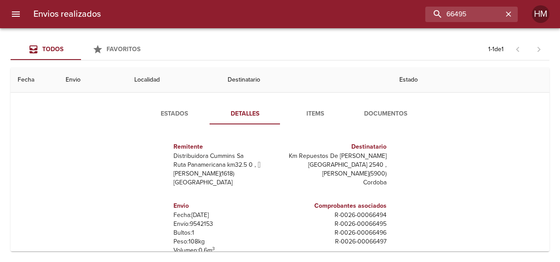
click at [191, 222] on p "Envío: 9542153" at bounding box center [224, 223] width 103 height 9
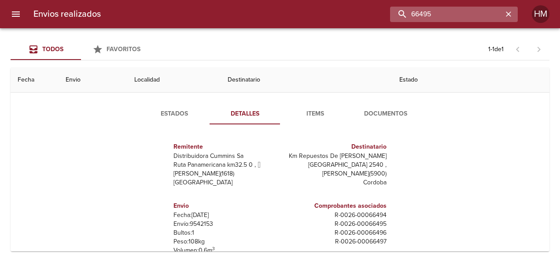
click at [483, 14] on input "66495" at bounding box center [446, 14] width 113 height 15
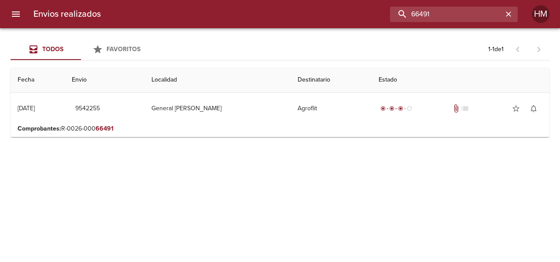
scroll to position [0, 0]
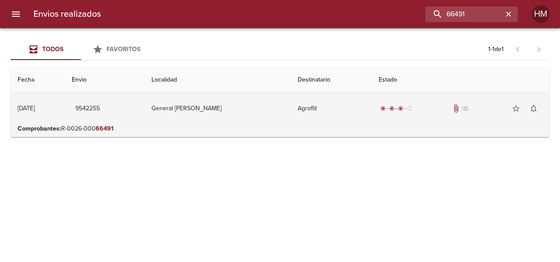
click at [144, 120] on td "9542255" at bounding box center [105, 108] width 80 height 32
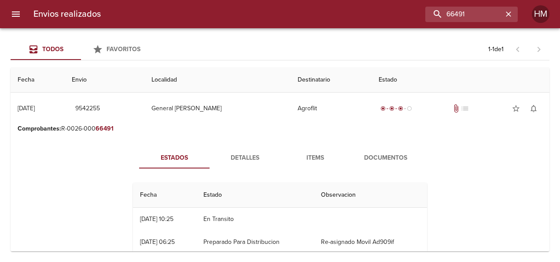
click at [234, 153] on span "Detalles" at bounding box center [245, 157] width 60 height 11
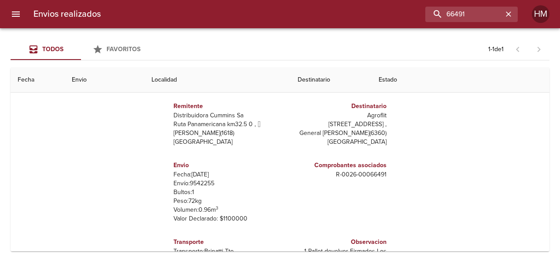
scroll to position [88, 0]
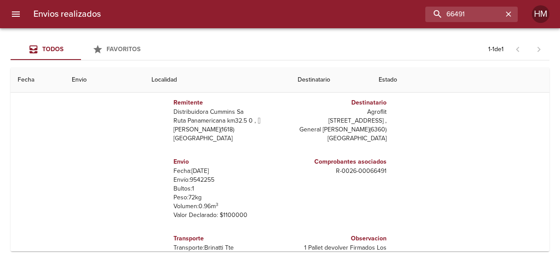
click at [202, 179] on p "Envío: 9542255" at bounding box center [224, 179] width 103 height 9
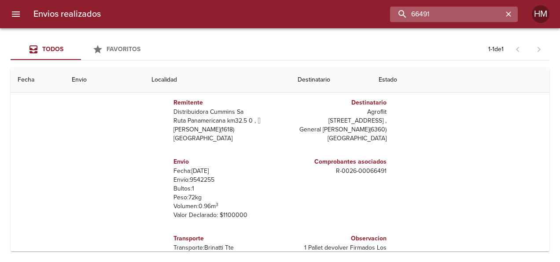
click at [473, 14] on input "66491" at bounding box center [446, 14] width 113 height 15
type input "66573"
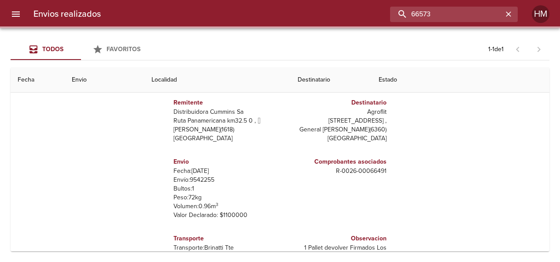
scroll to position [0, 0]
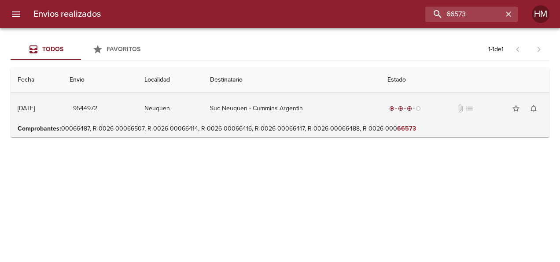
click at [367, 114] on td "Suc Neuquen - Cummins Argentin" at bounding box center [291, 108] width 177 height 32
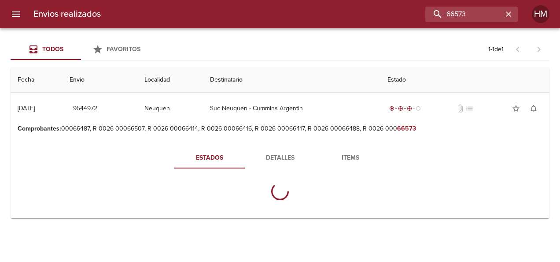
click at [277, 161] on span "Detalles" at bounding box center [280, 157] width 60 height 11
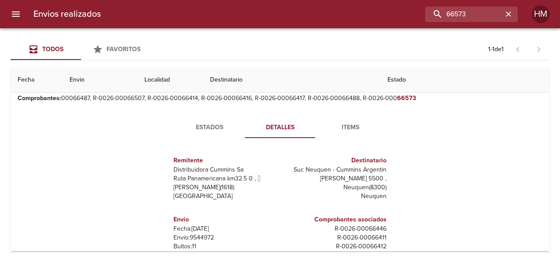
scroll to position [44, 0]
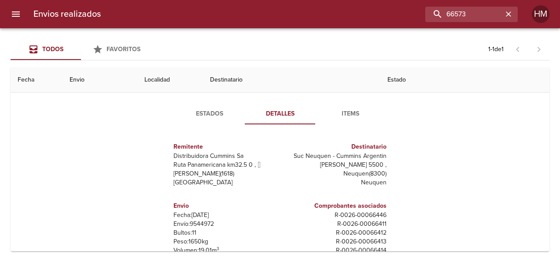
click at [192, 219] on p "Envío: 9544972" at bounding box center [224, 223] width 103 height 9
click at [194, 221] on p "Envío: 9544972" at bounding box center [224, 223] width 103 height 9
